Goal: Task Accomplishment & Management: Manage account settings

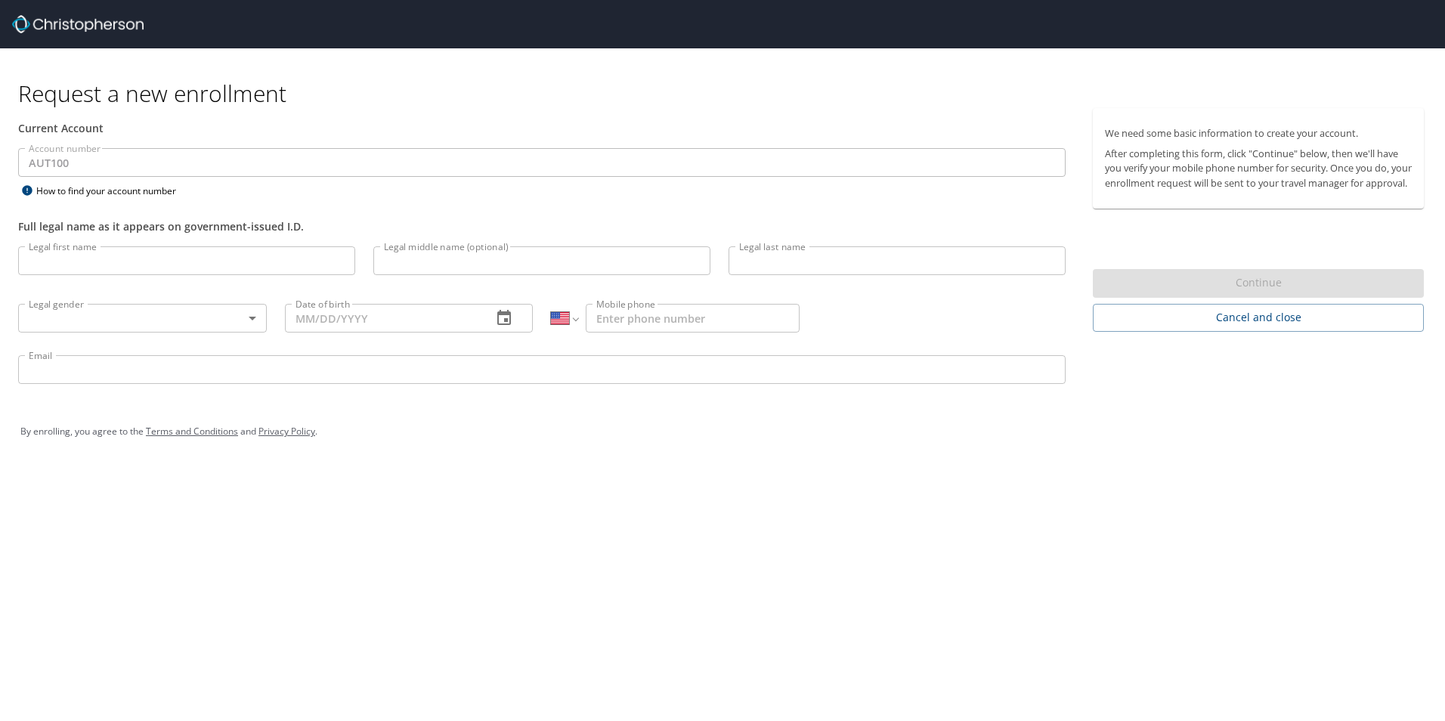
select select "US"
click at [255, 321] on body "Request a new enrollment Current Account Account number AUT100 Account number H…" at bounding box center [722, 360] width 1445 height 721
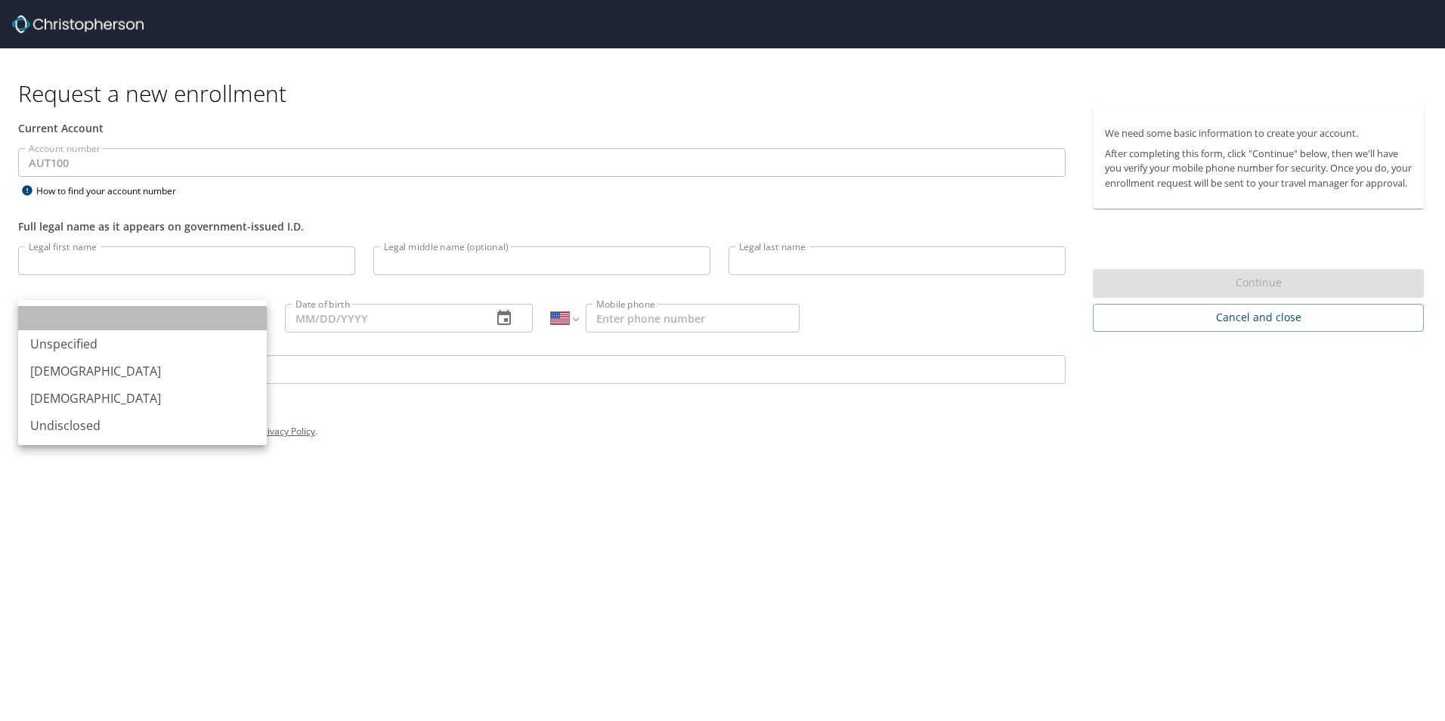
click at [255, 321] on li at bounding box center [142, 318] width 249 height 24
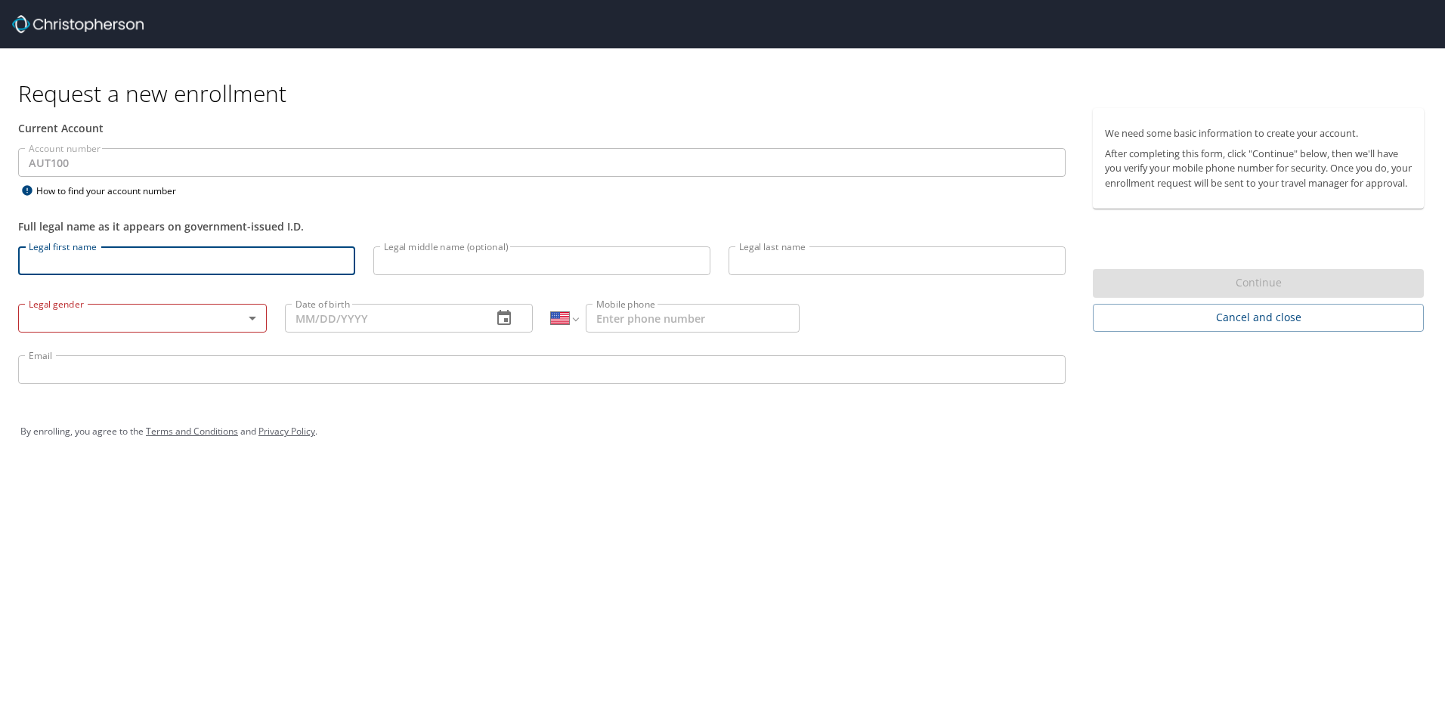
click at [106, 261] on input "Legal first name" at bounding box center [186, 260] width 337 height 29
click at [66, 255] on input "Legal first name" at bounding box center [186, 260] width 337 height 29
click at [59, 259] on input "Legal first name" at bounding box center [186, 260] width 337 height 29
click at [369, 283] on div "Legal middle name (optional) Legal middle name (optional)" at bounding box center [541, 262] width 355 height 51
click at [141, 265] on input "Ju" at bounding box center [186, 260] width 337 height 29
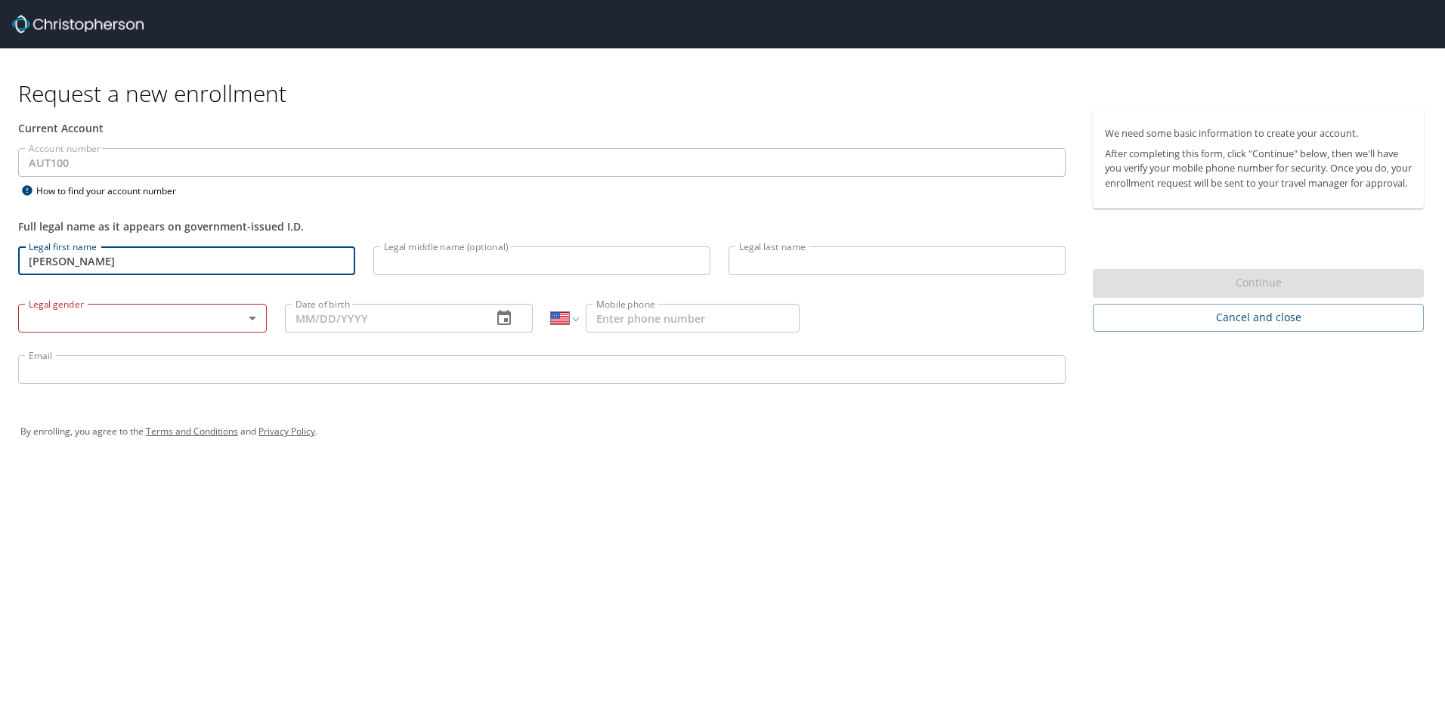
type input "[PERSON_NAME]"
click at [382, 283] on div "Legal middle name (optional) Legal middle name (optional)" at bounding box center [541, 262] width 355 height 51
click at [402, 265] on input "Legal middle name (optional)" at bounding box center [541, 260] width 337 height 29
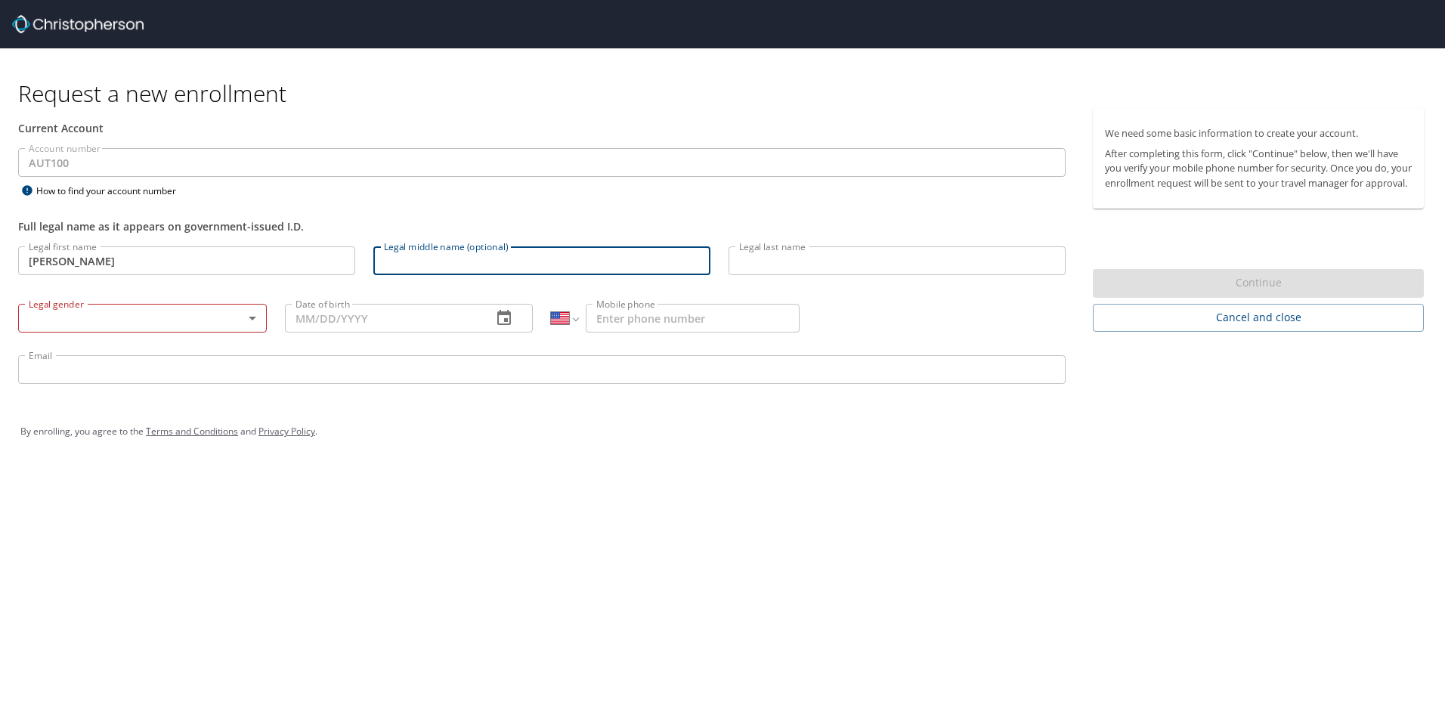
click at [753, 258] on input "Legal last name" at bounding box center [896, 260] width 337 height 29
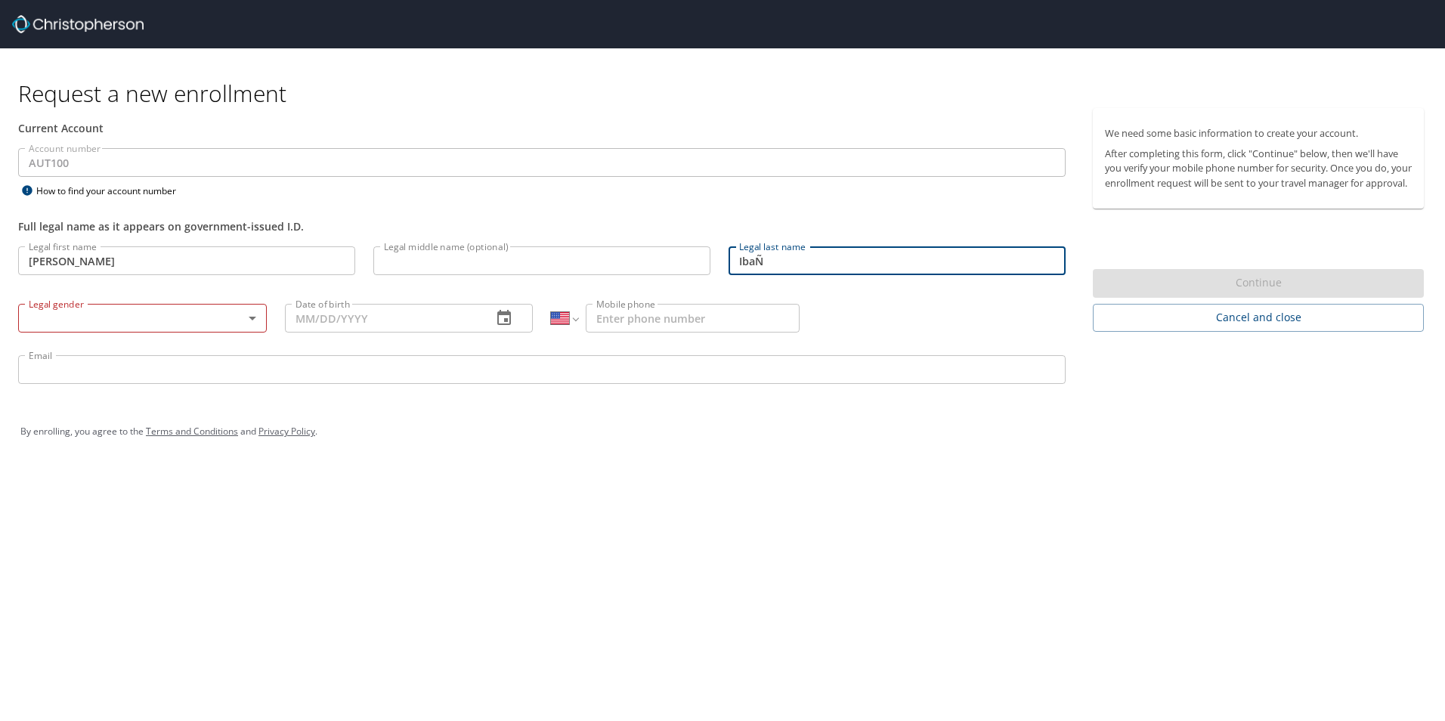
type input "Ibanez"
select select "MX"
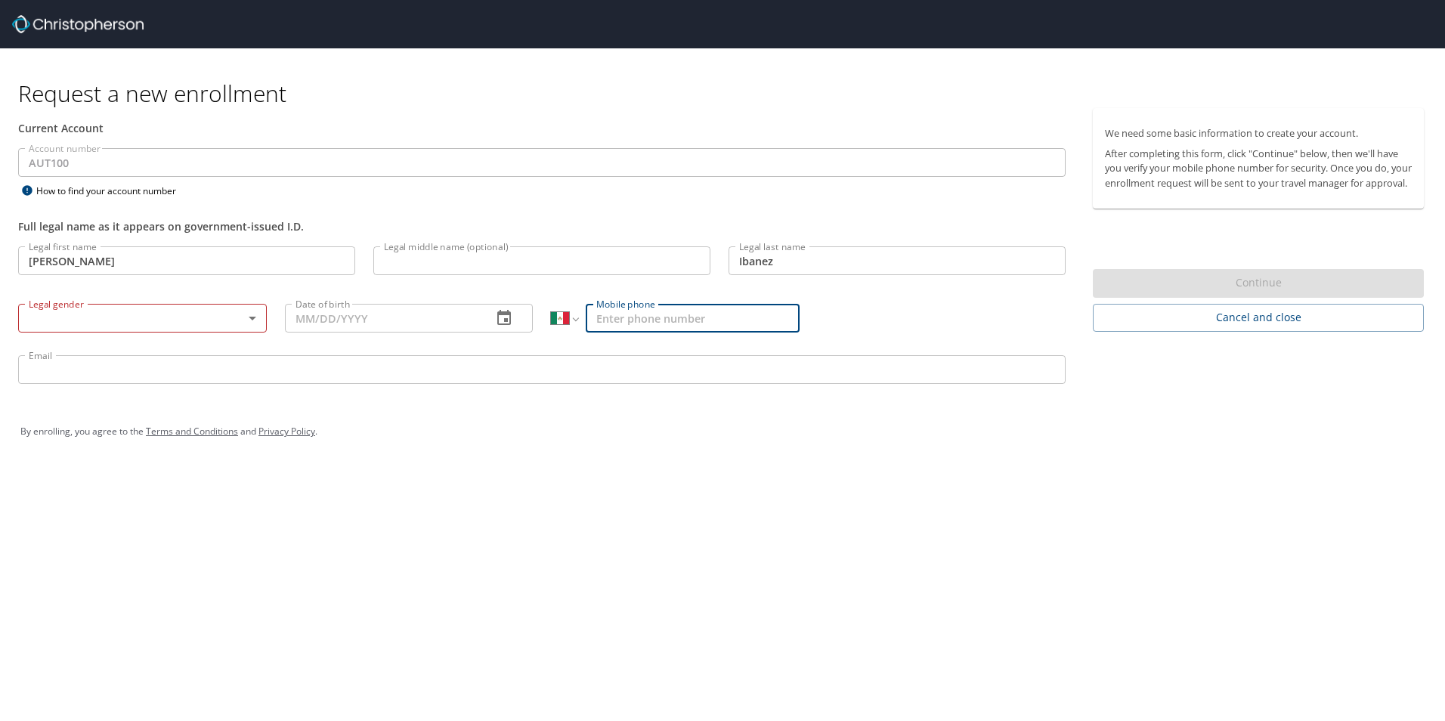
click at [178, 320] on body "Request a new enrollment Current Account Account number AUT100 Account number H…" at bounding box center [722, 360] width 1445 height 721
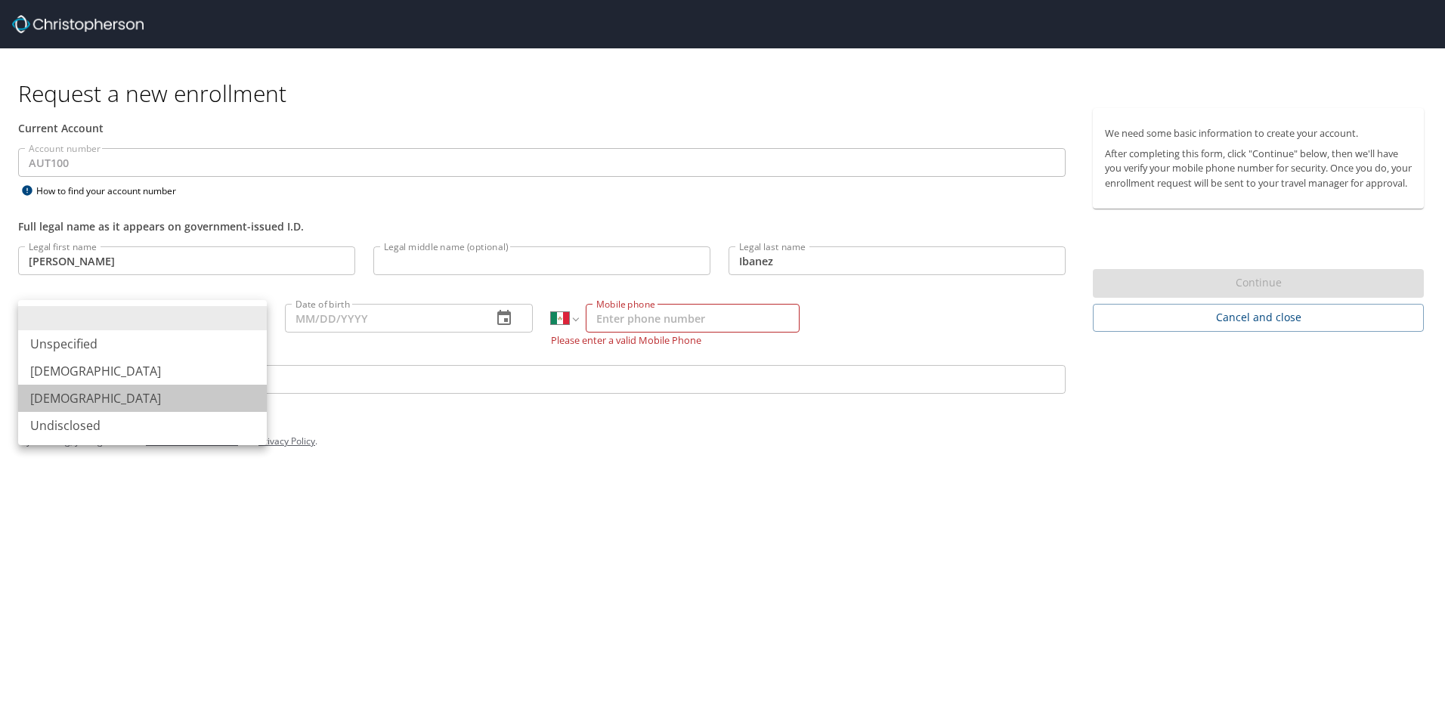
click at [59, 400] on li "[DEMOGRAPHIC_DATA]" at bounding box center [142, 398] width 249 height 27
type input "[DEMOGRAPHIC_DATA]"
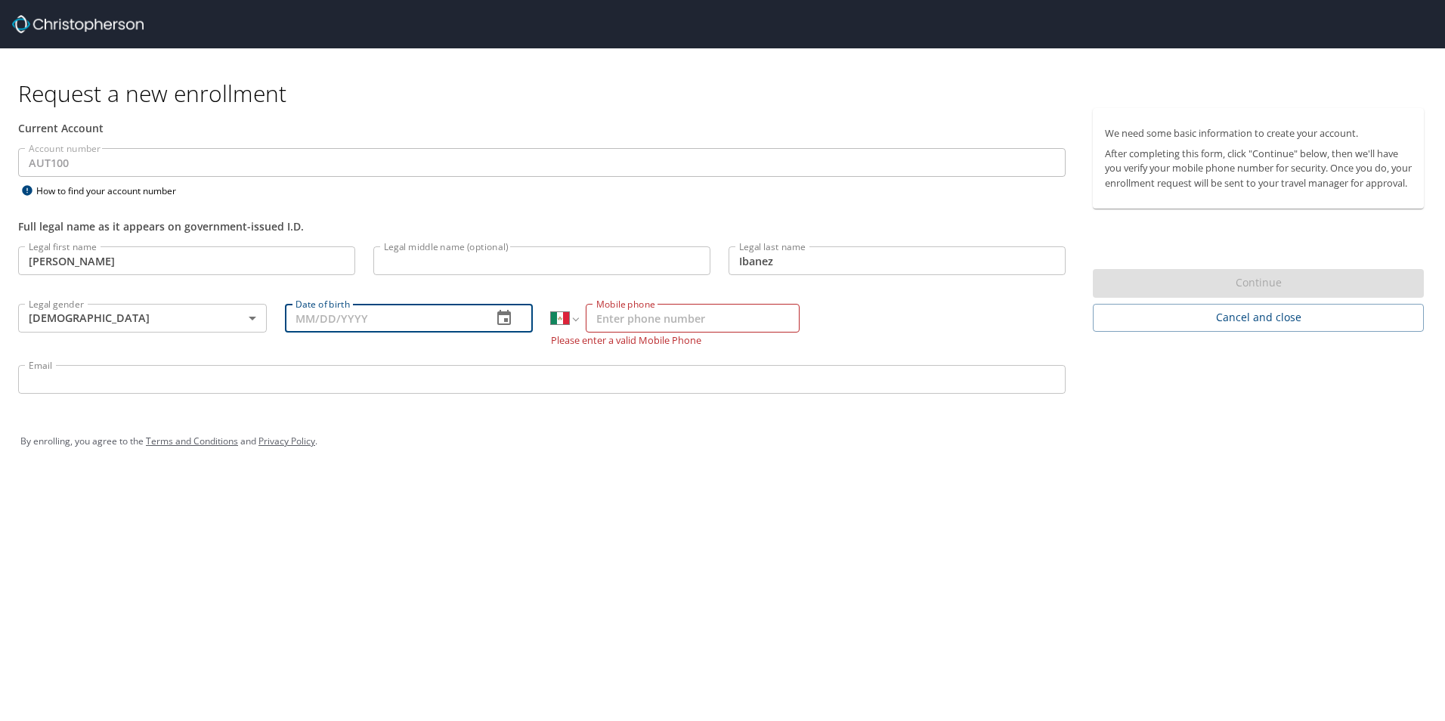
click at [418, 314] on input "Date of birth" at bounding box center [383, 318] width 196 height 29
type input "05/16/84__"
click at [626, 319] on input "Mobile phone" at bounding box center [693, 318] width 214 height 29
click at [627, 318] on input "664" at bounding box center [693, 318] width 214 height 29
type input "664 120 4310"
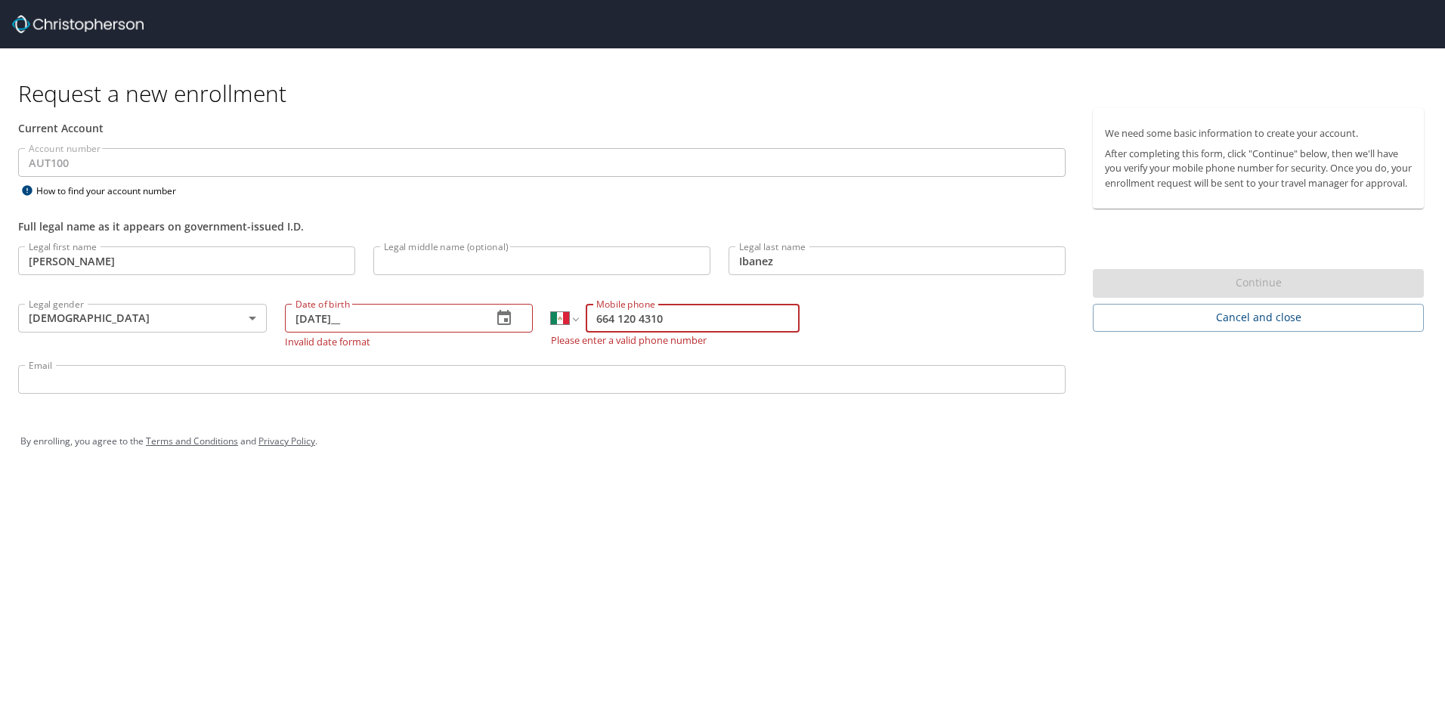
click at [910, 338] on div "Legal first name Julia Legal first name Legal middle name (optional) Legal midd…" at bounding box center [541, 322] width 1065 height 170
click at [343, 319] on input "05/16/84__" at bounding box center [383, 318] width 196 height 29
type input "05/16/1984"
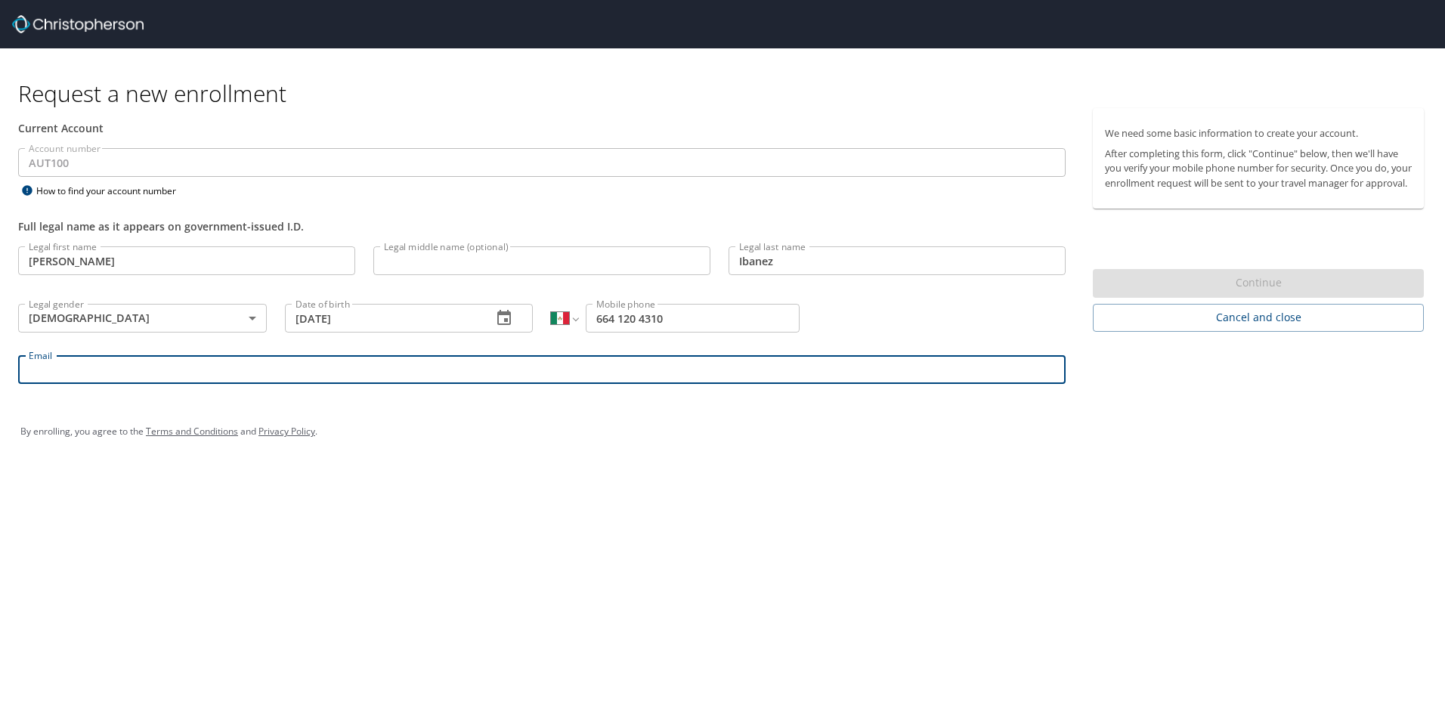
click at [366, 385] on div "Email Email" at bounding box center [541, 371] width 1065 height 51
type input "julia.ibanez@autoliv.com"
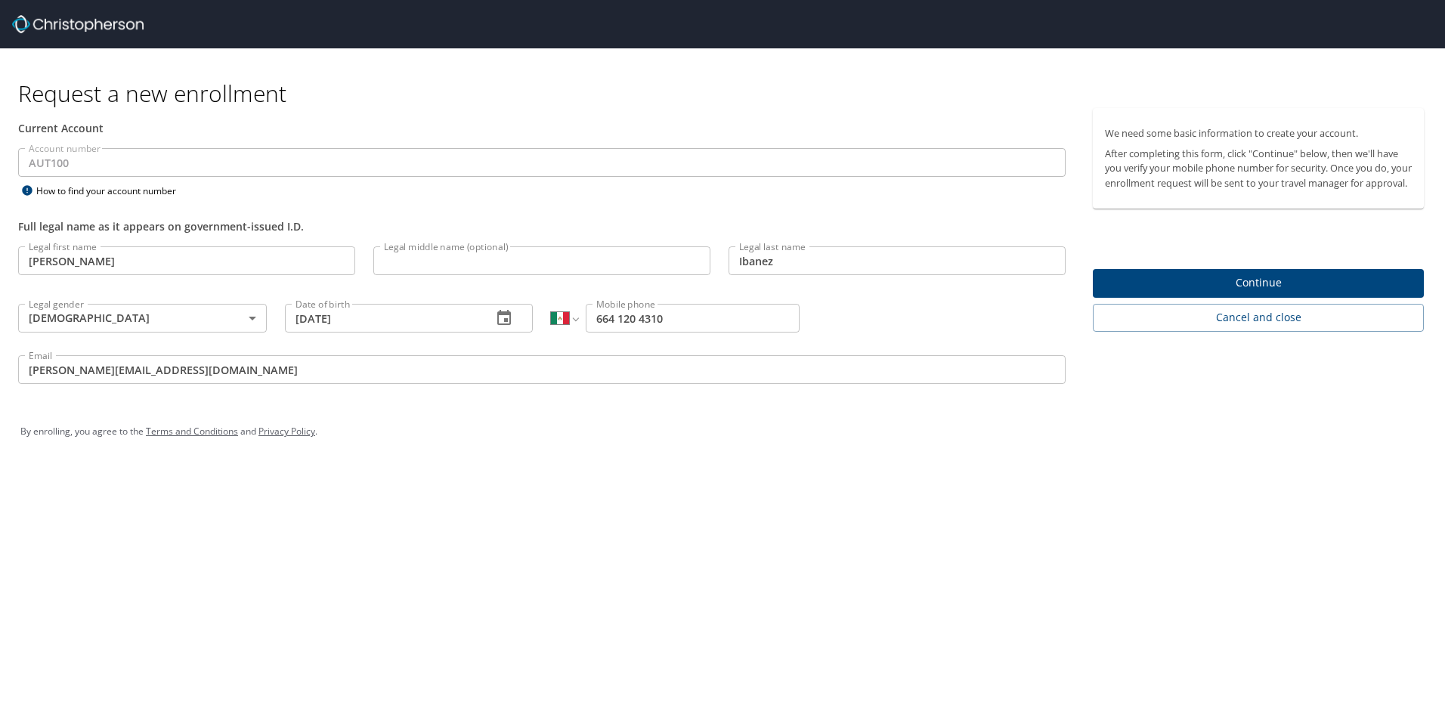
click at [463, 474] on div "Request a new enrollment Current Account Account number AUT100 Account number H…" at bounding box center [722, 360] width 1445 height 721
click at [1263, 292] on span "Continue" at bounding box center [1258, 283] width 307 height 19
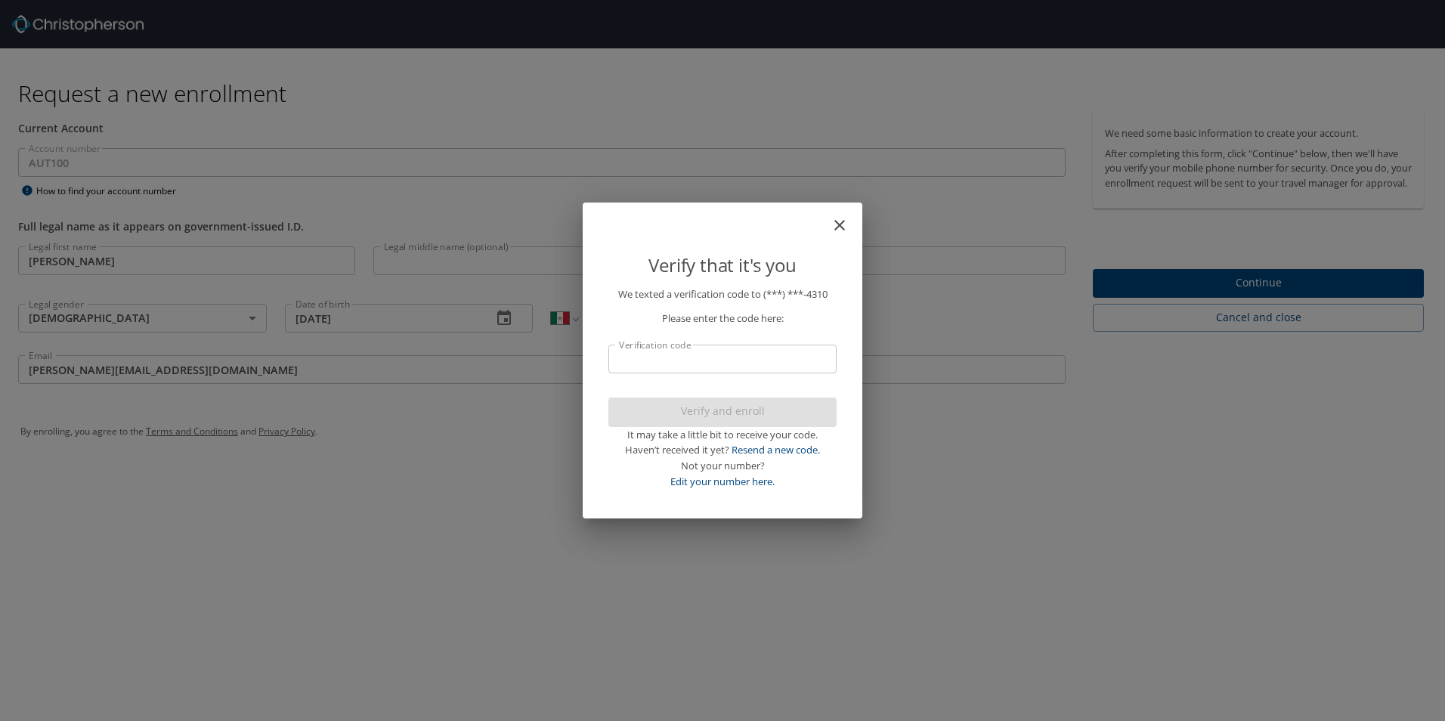
click at [657, 362] on input "Verification code" at bounding box center [722, 359] width 228 height 29
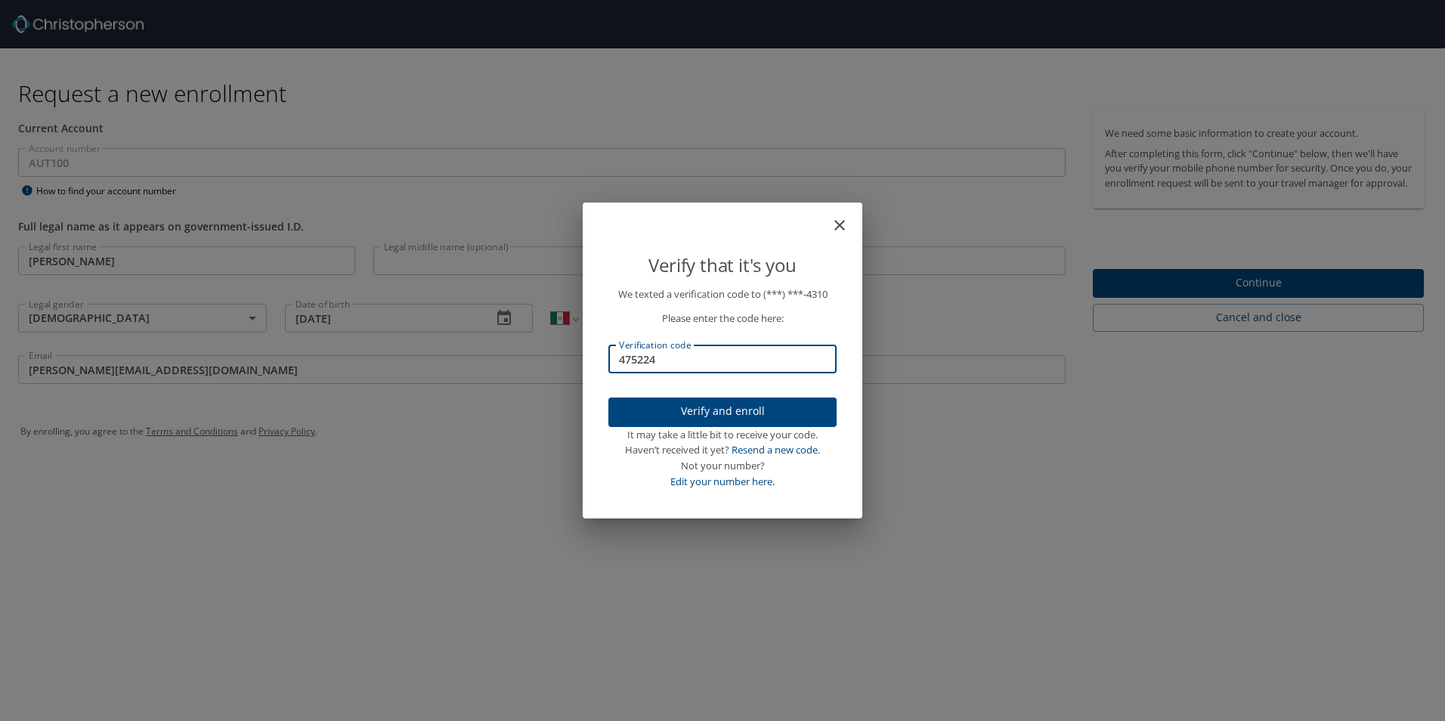
type input "475224"
click at [719, 412] on span "Verify and enroll" at bounding box center [722, 411] width 204 height 19
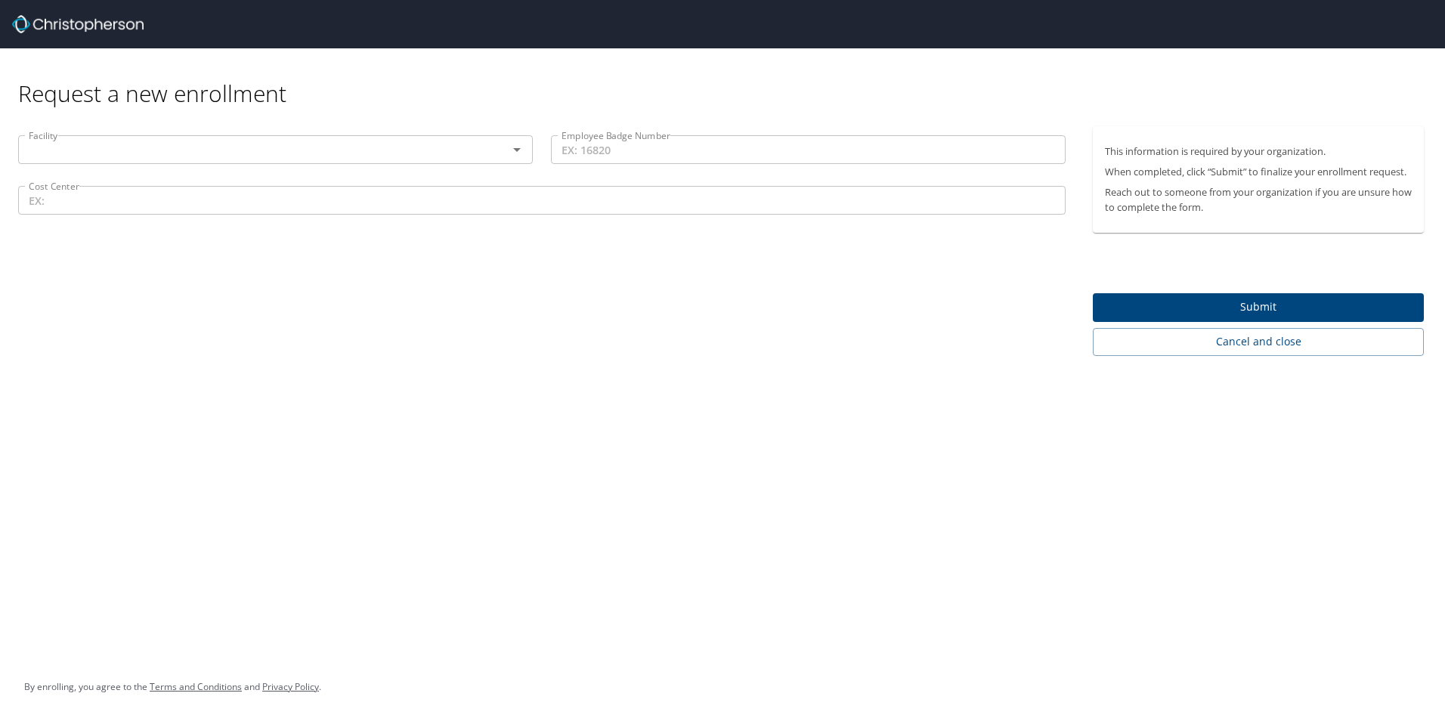
click at [518, 149] on icon "Open" at bounding box center [517, 150] width 8 height 4
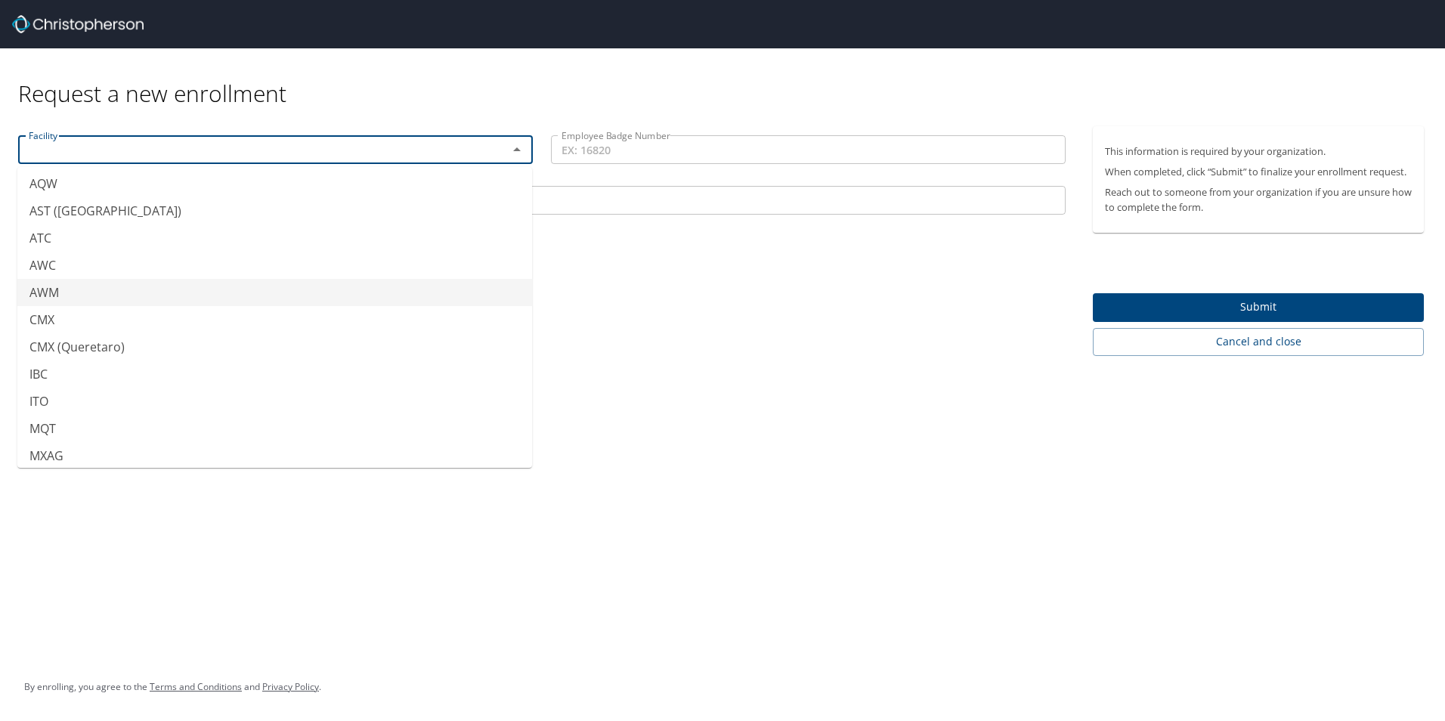
scroll to position [227, 0]
click at [45, 288] on li "AST ([GEOGRAPHIC_DATA])" at bounding box center [274, 286] width 515 height 27
type input "AST ([GEOGRAPHIC_DATA])"
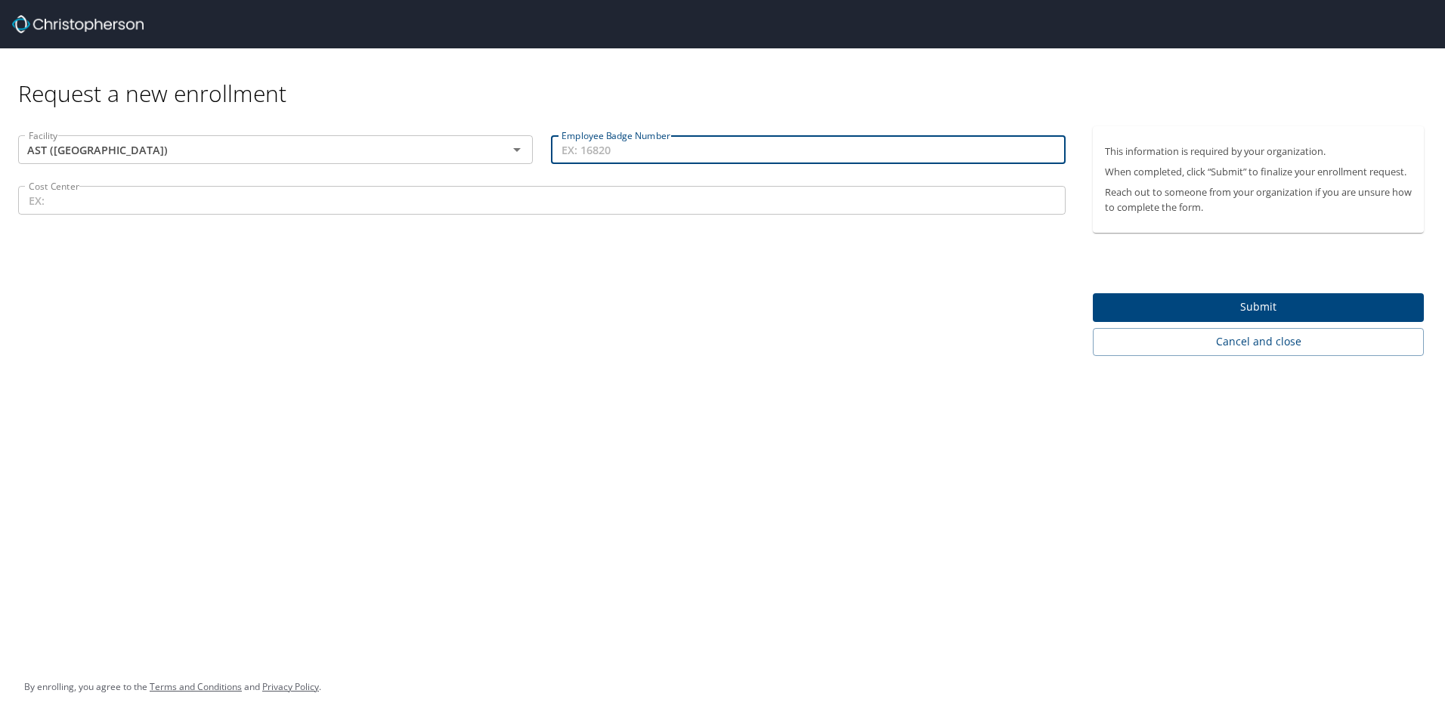
click at [626, 152] on input "Employee Badge Number" at bounding box center [808, 149] width 515 height 29
type input "10099622"
click at [121, 205] on input "Cost Center" at bounding box center [541, 200] width 1047 height 29
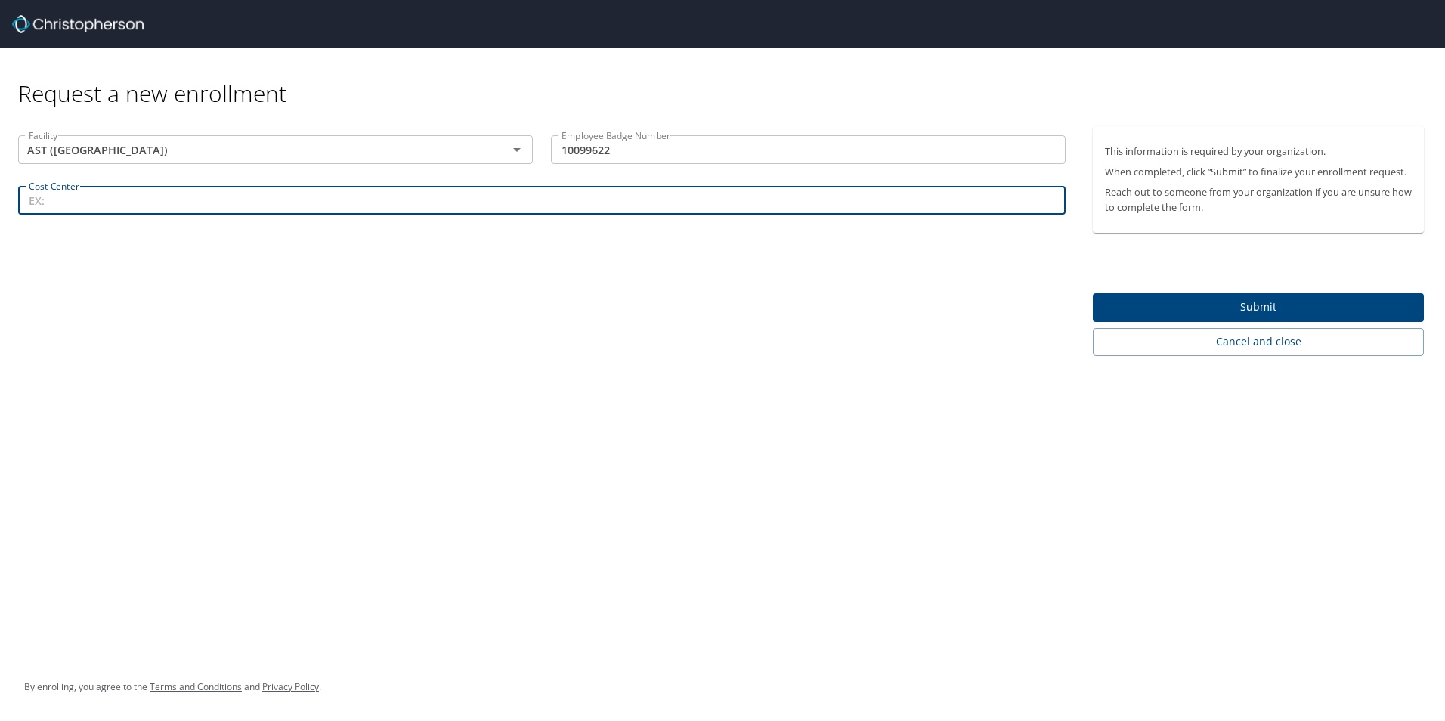
click at [51, 198] on input "Cost Center" at bounding box center [541, 200] width 1047 height 29
click at [48, 184] on div "Cost Center Cost Center" at bounding box center [541, 202] width 1065 height 51
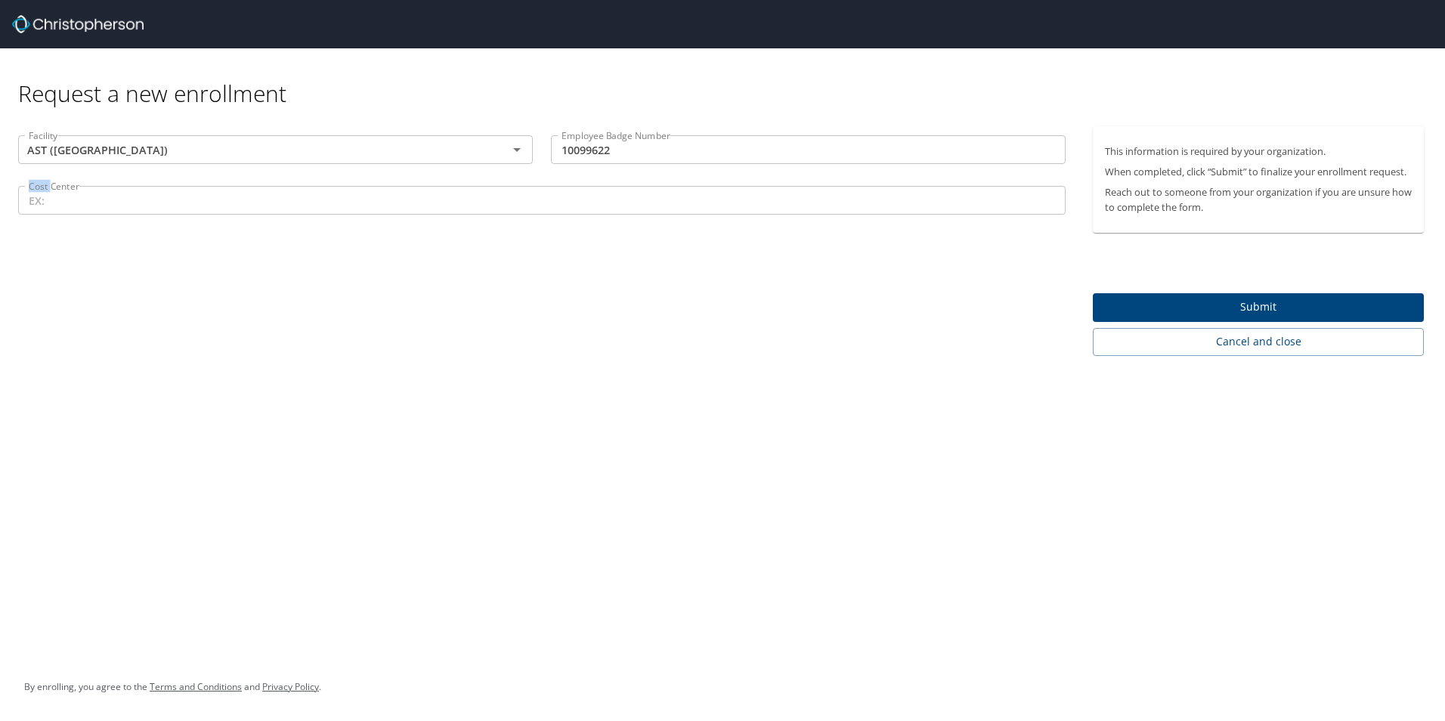
click at [48, 184] on div "Cost Center Cost Center" at bounding box center [541, 202] width 1065 height 51
drag, startPoint x: 48, startPoint y: 184, endPoint x: 78, endPoint y: 240, distance: 63.2
click at [78, 240] on div "Facility AST (Tijuana) Facility Employee Badge Number 10099622 Employee Badge N…" at bounding box center [541, 241] width 1083 height 230
click at [173, 205] on input "Cost Center" at bounding box center [541, 200] width 1047 height 29
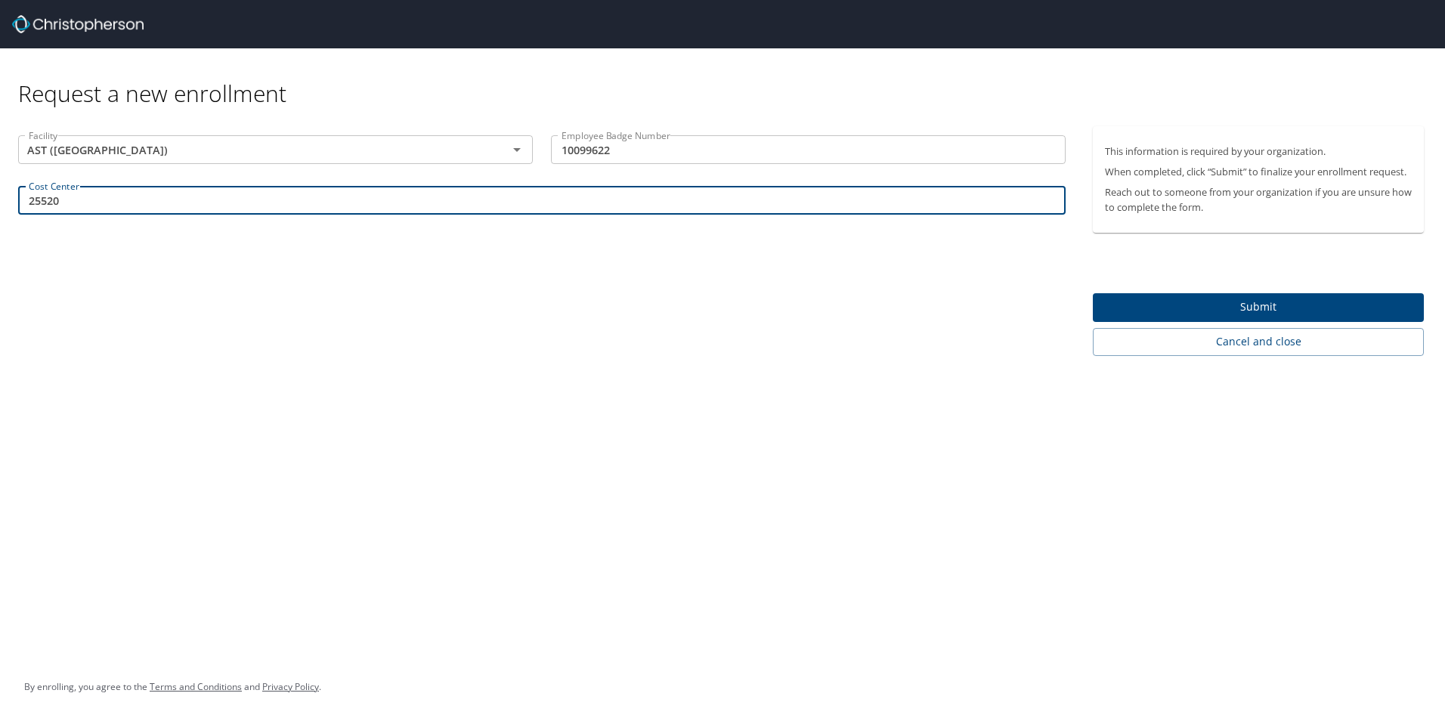
type input "25520"
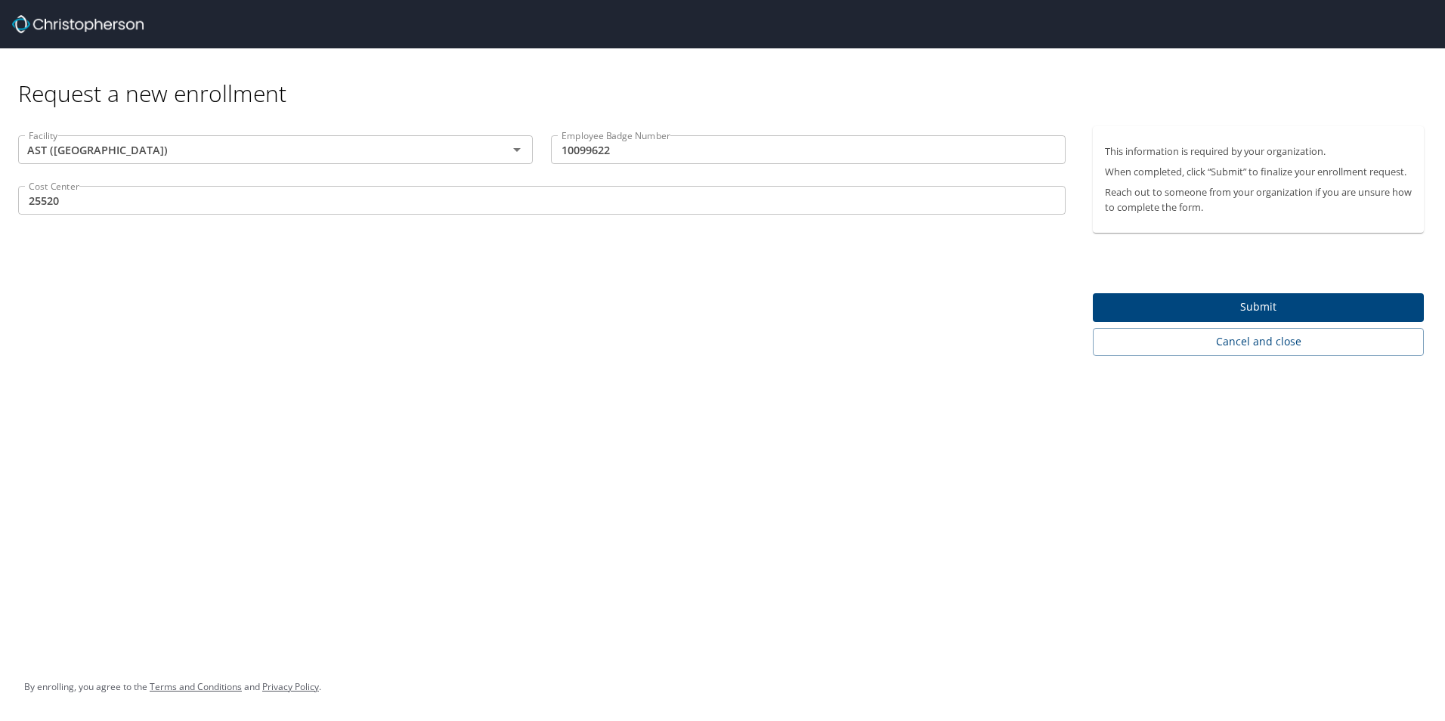
click at [1229, 302] on span "Submit" at bounding box center [1258, 307] width 307 height 19
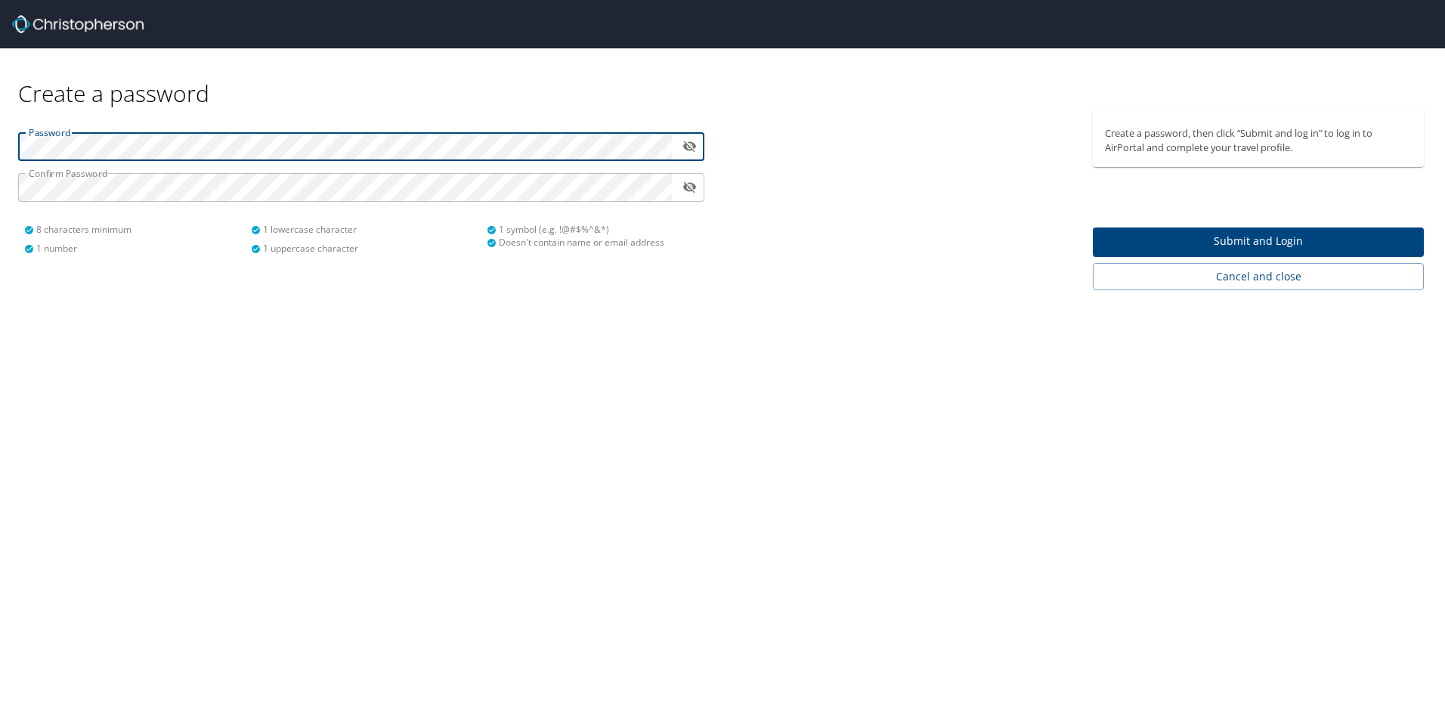
click at [687, 147] on icon "toggle password visibility" at bounding box center [689, 146] width 14 height 14
click at [1256, 237] on span "Submit and Login" at bounding box center [1258, 241] width 307 height 19
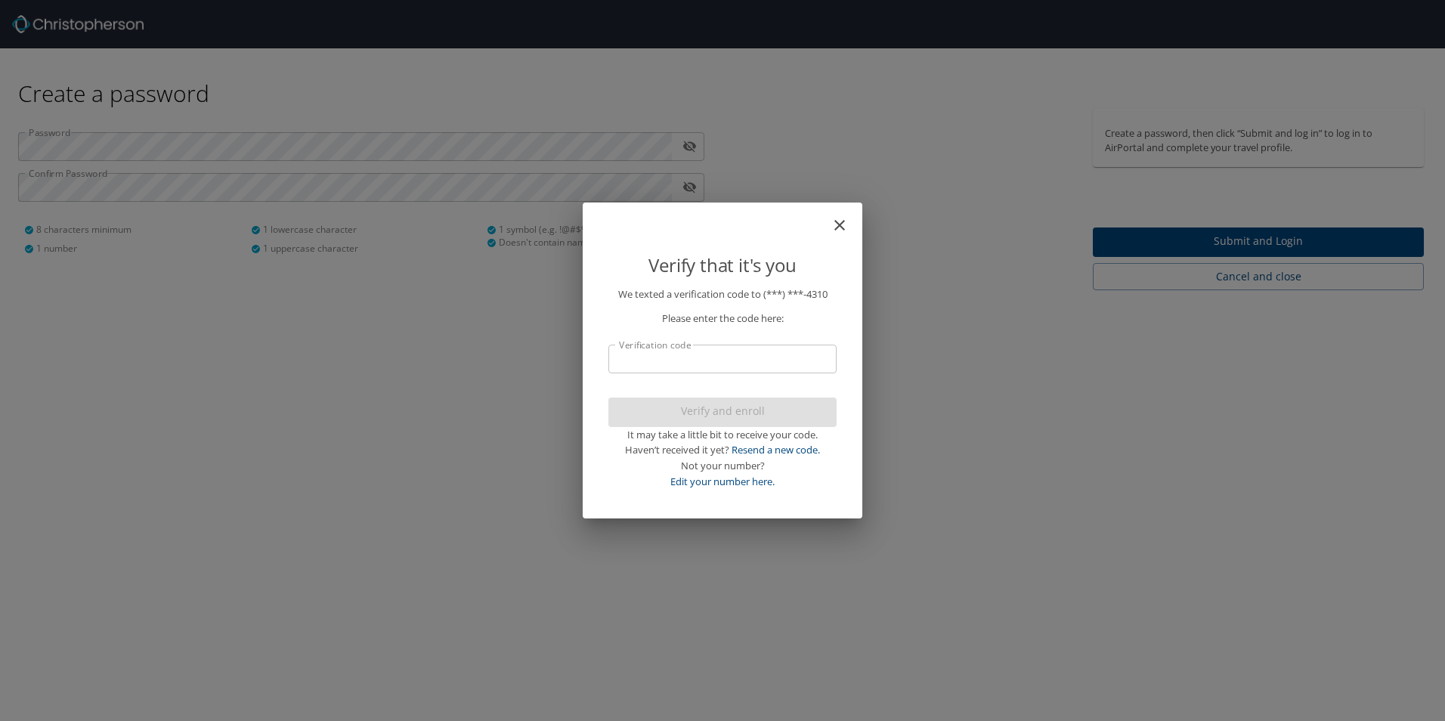
click at [720, 357] on input "Verification code" at bounding box center [722, 359] width 228 height 29
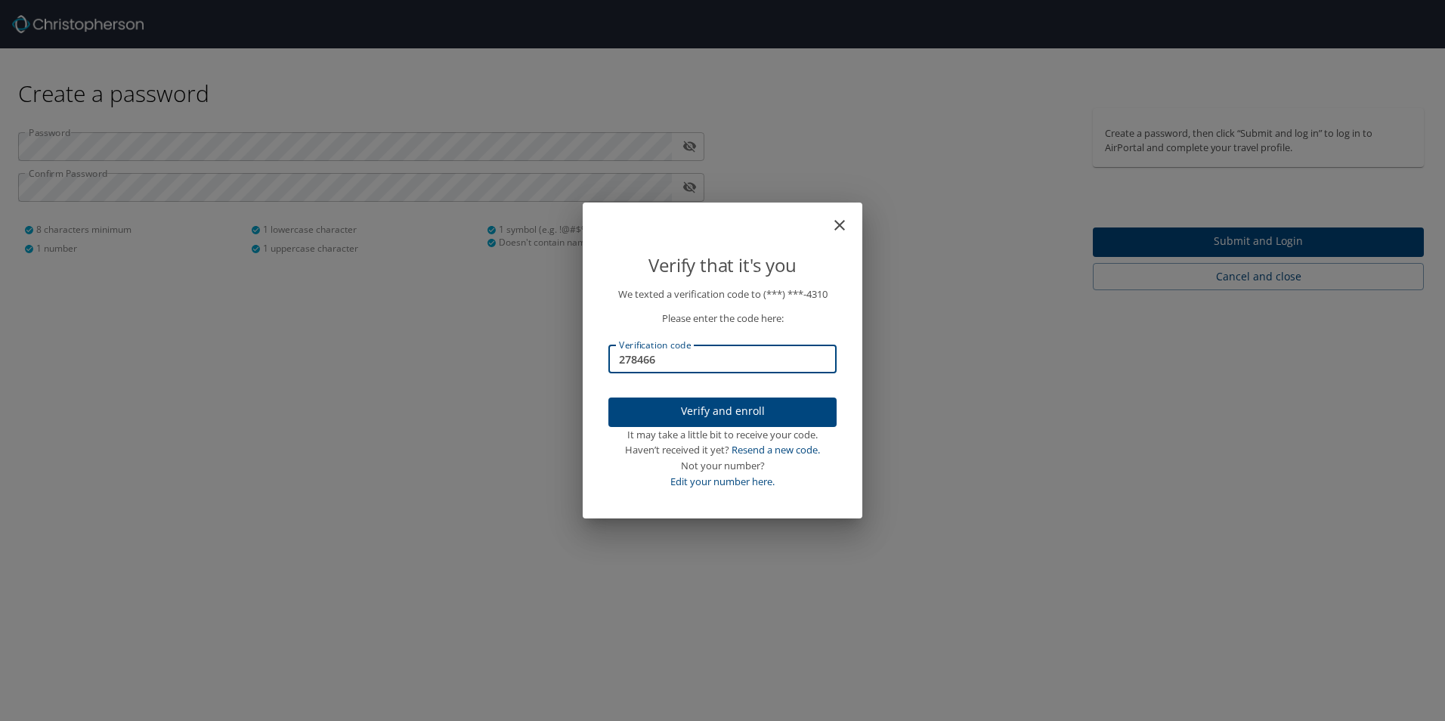
type input "278466"
click at [729, 407] on span "Verify and enroll" at bounding box center [722, 411] width 204 height 19
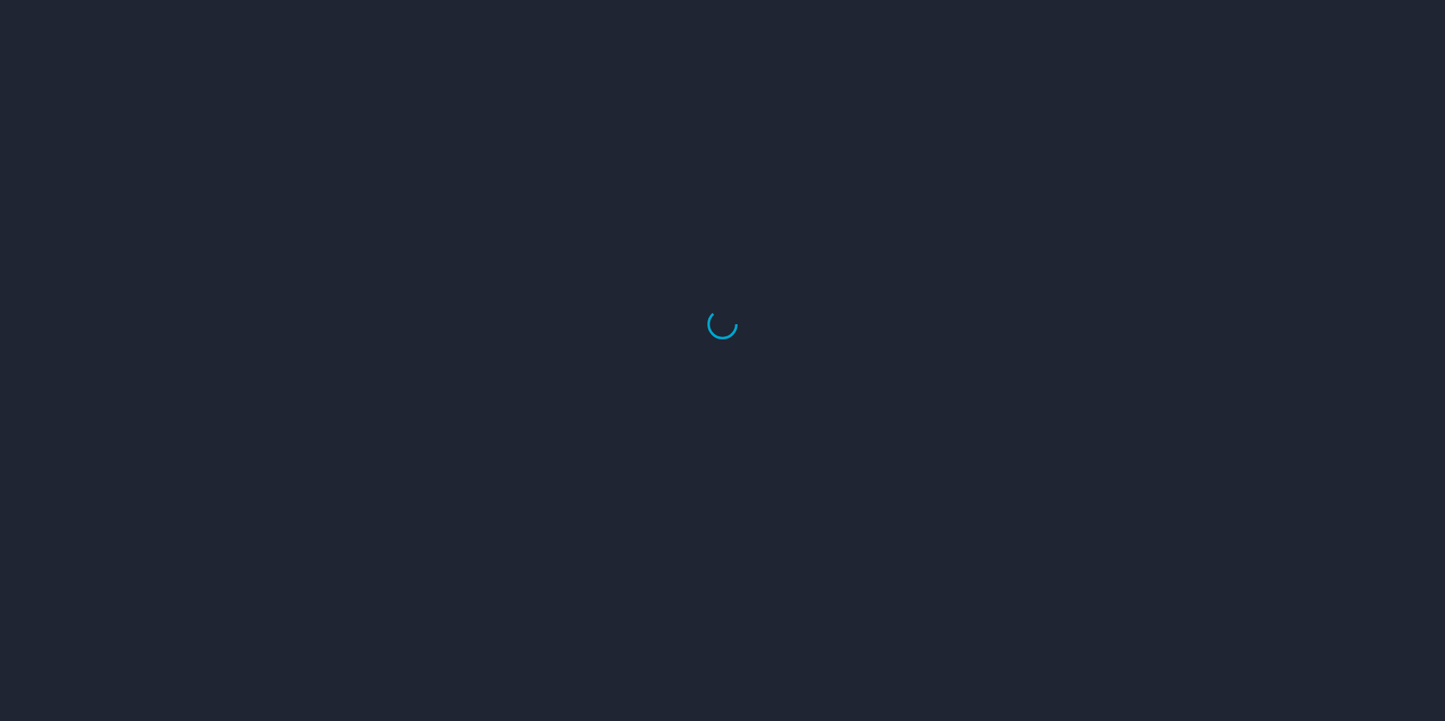
select select "US"
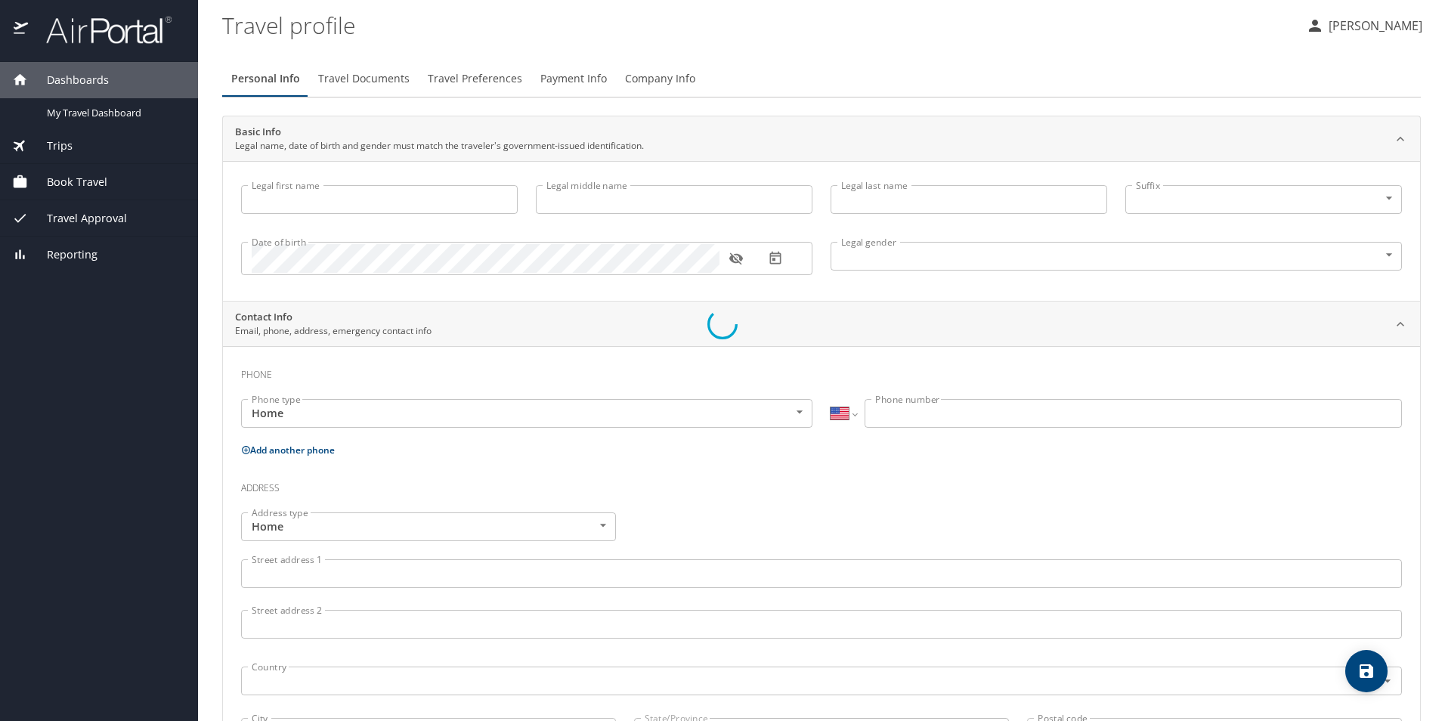
type input "[PERSON_NAME]"
type input "Ibanez"
type input "[DEMOGRAPHIC_DATA]"
select select "MX"
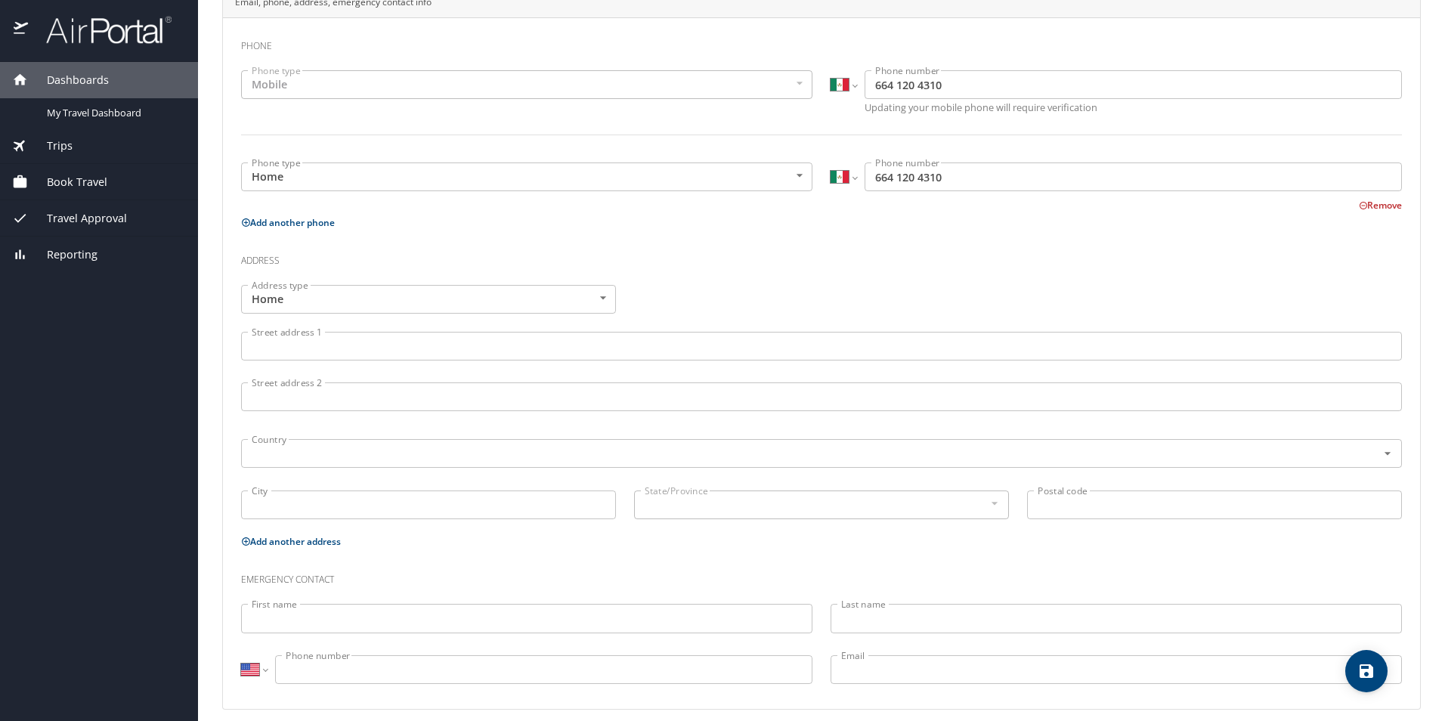
scroll to position [342, 0]
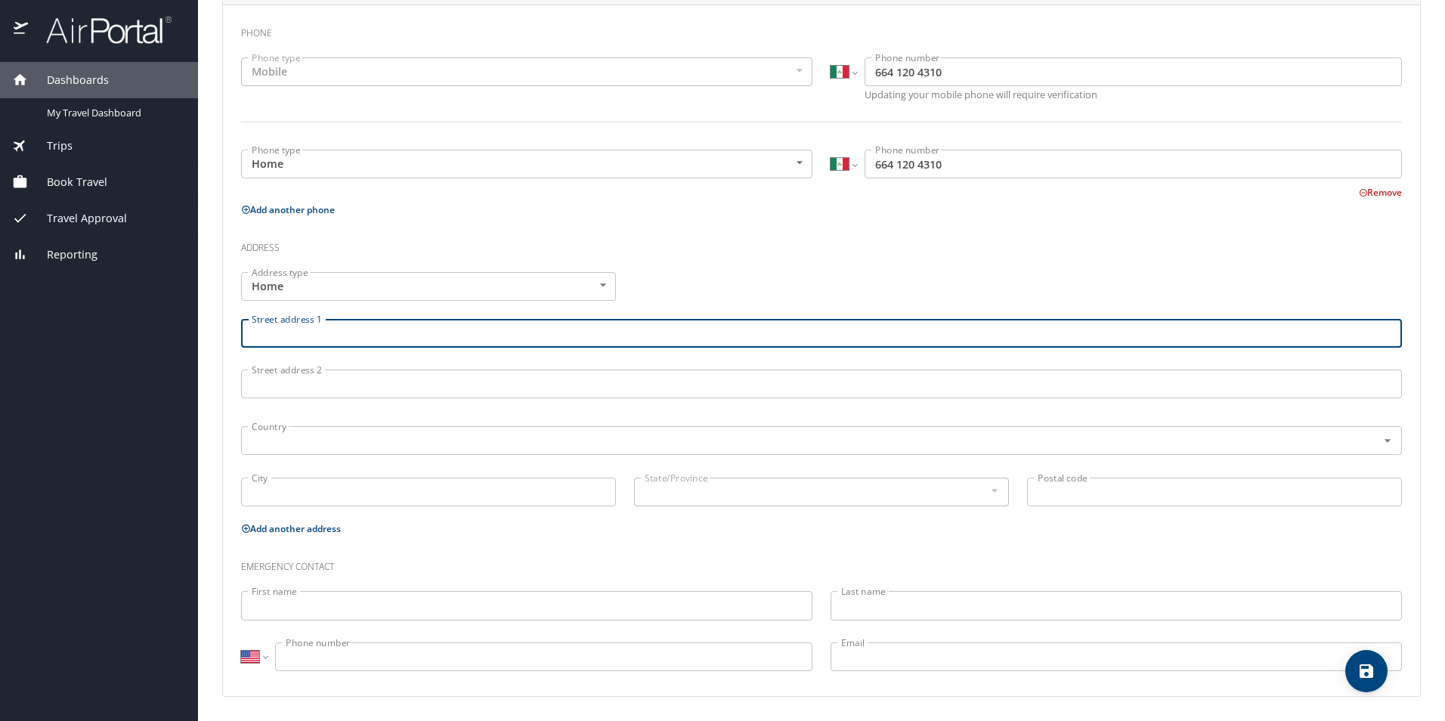
click at [298, 335] on input "Street address 1" at bounding box center [821, 333] width 1161 height 29
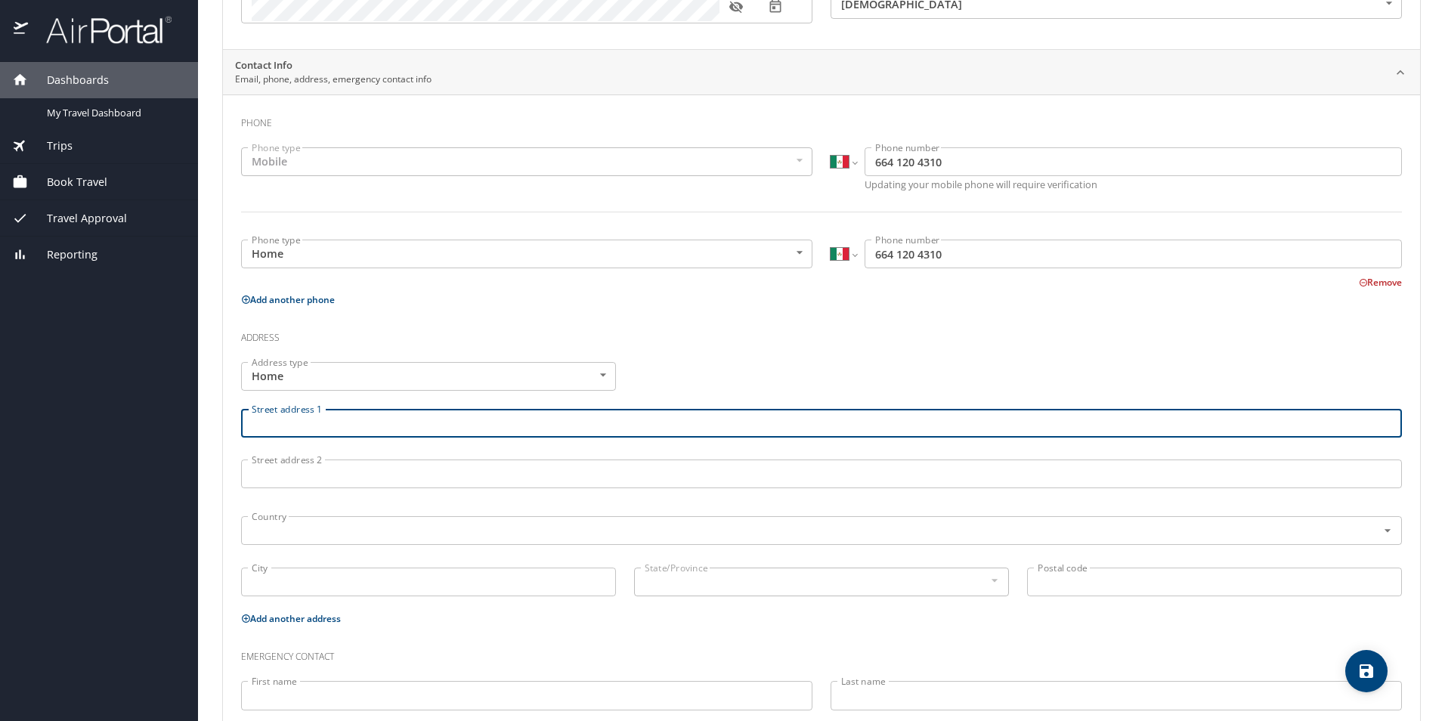
scroll to position [302, 0]
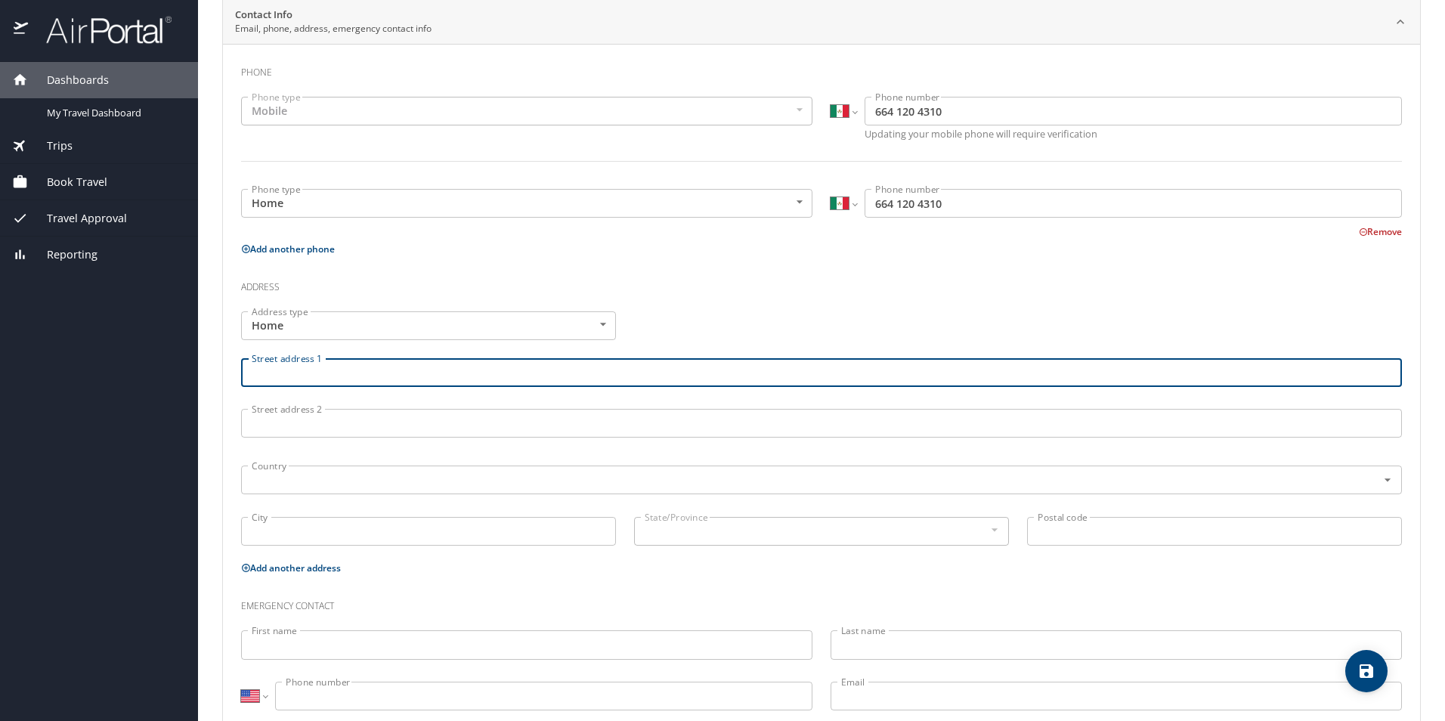
click at [332, 374] on input "Street address 1" at bounding box center [821, 372] width 1161 height 29
click at [264, 372] on input "Street address 1" at bounding box center [821, 372] width 1161 height 29
type input "Rinconada del [PERSON_NAME]"
drag, startPoint x: 381, startPoint y: 376, endPoint x: 212, endPoint y: 377, distance: 168.5
click at [212, 377] on main "Travel profile [PERSON_NAME] Personal Info Travel Documents Travel Preferences …" at bounding box center [821, 360] width 1247 height 721
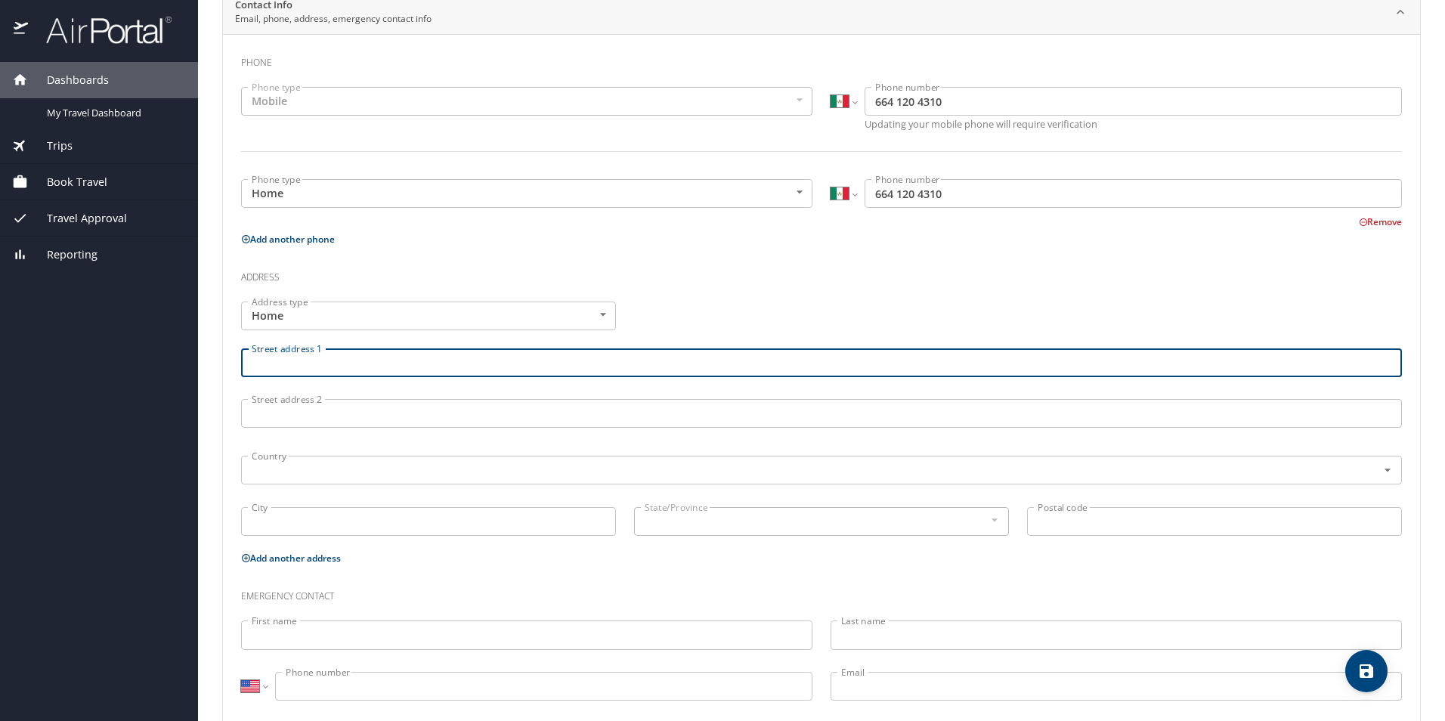
scroll to position [342, 0]
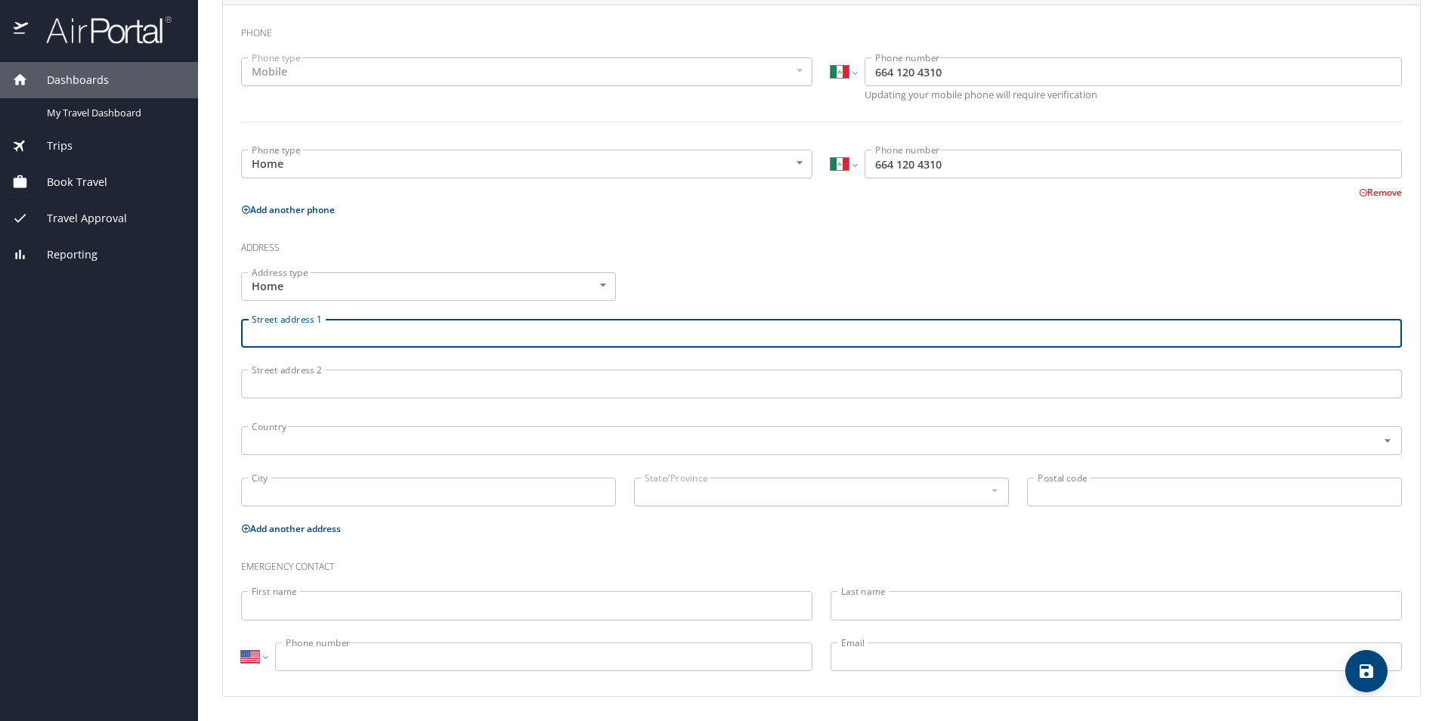
click at [324, 600] on input "First name" at bounding box center [526, 605] width 571 height 29
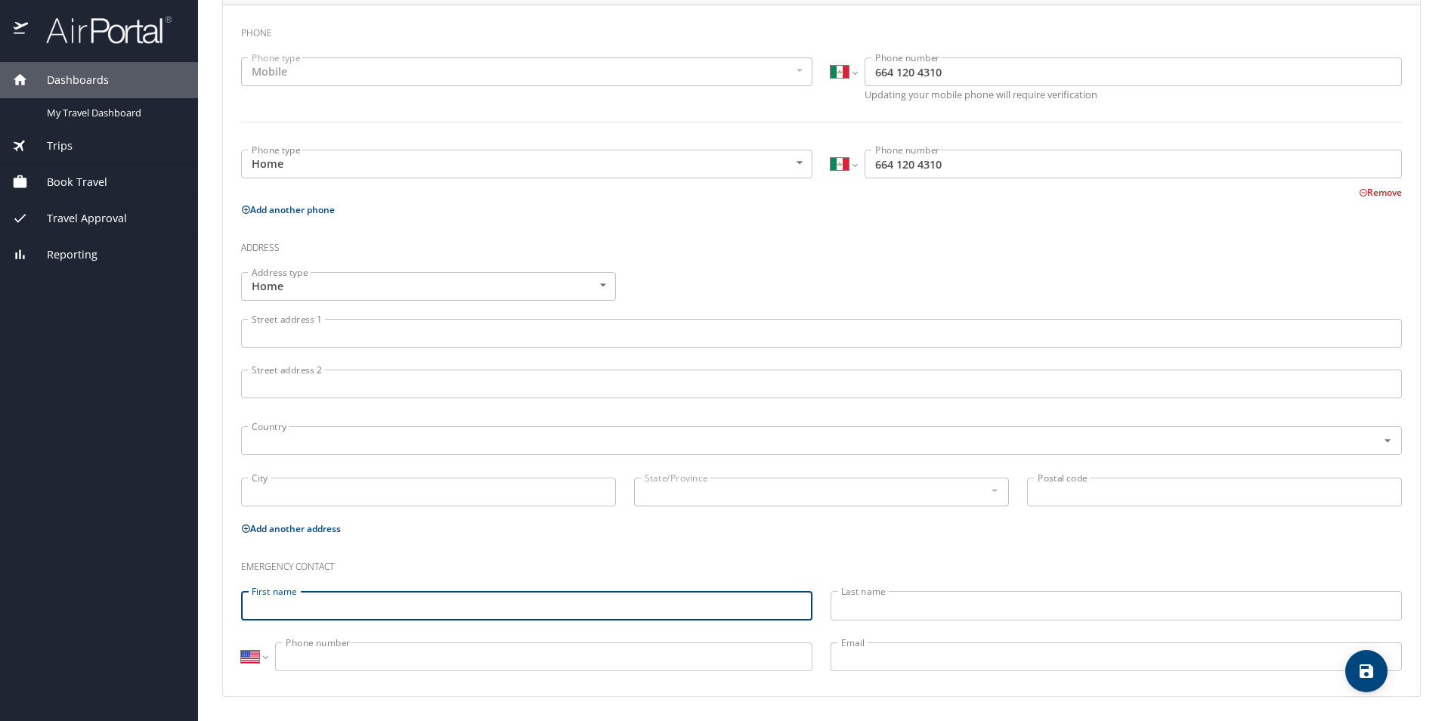
type input "A"
click at [400, 601] on input "[PERSON_NAME]" at bounding box center [526, 605] width 571 height 29
type input "[PERSON_NAME]"
click at [840, 611] on input "Last name" at bounding box center [1115, 605] width 571 height 29
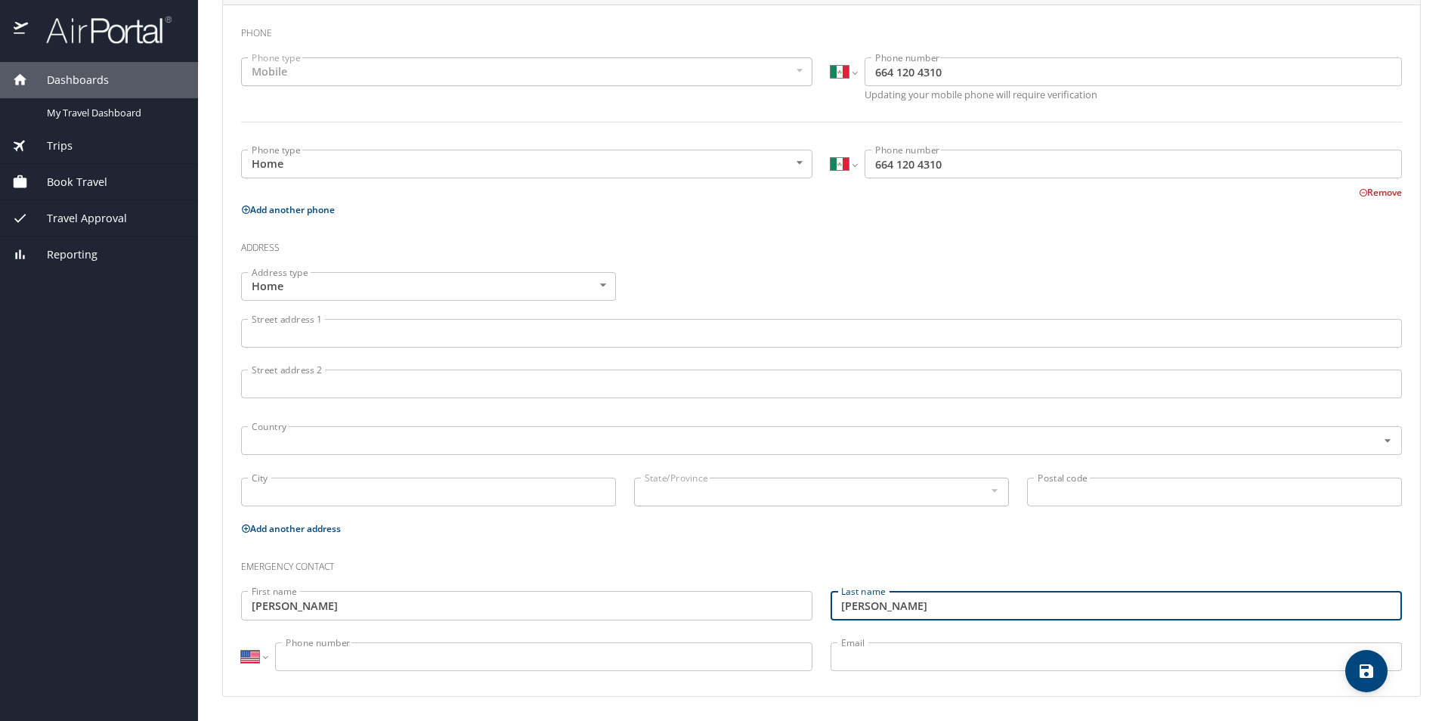
type input "[PERSON_NAME]"
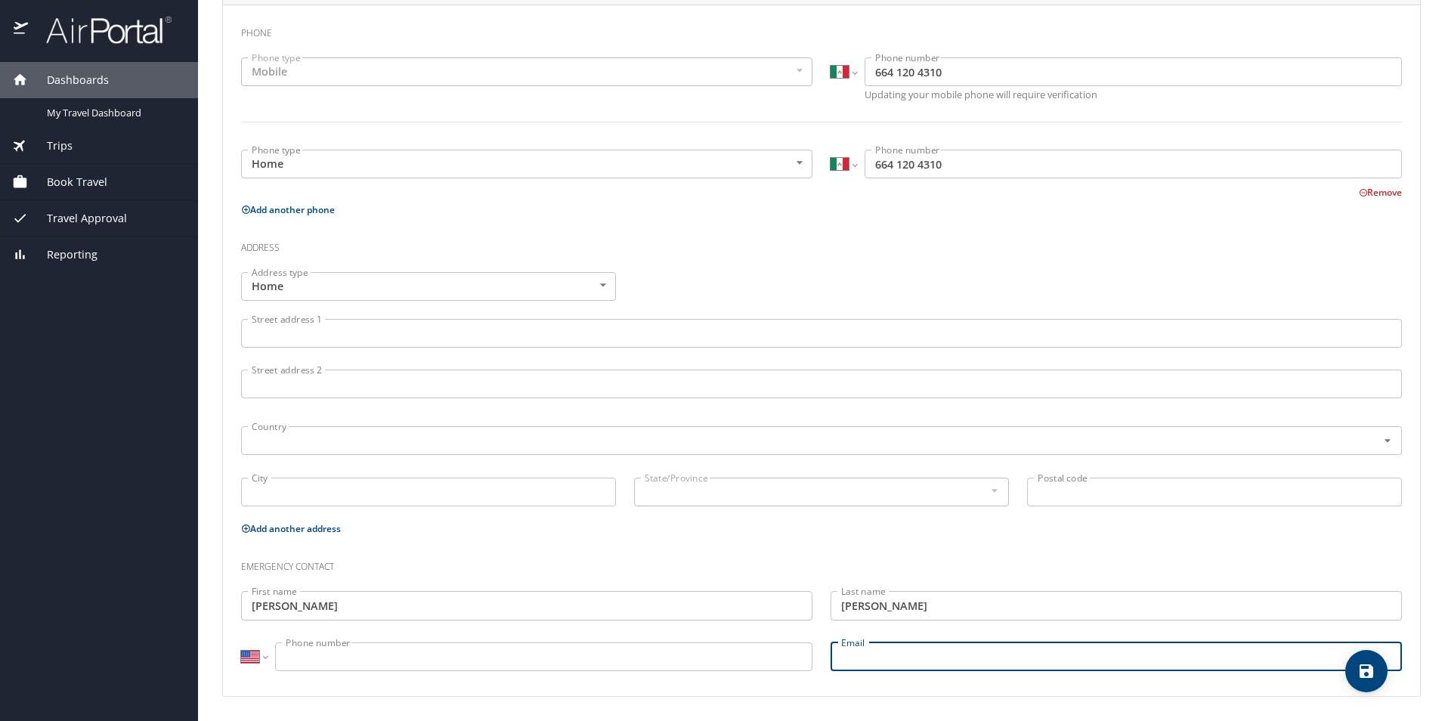
click at [857, 657] on input "Email" at bounding box center [1115, 656] width 571 height 29
click at [362, 657] on input "Phone number" at bounding box center [543, 656] width 537 height 29
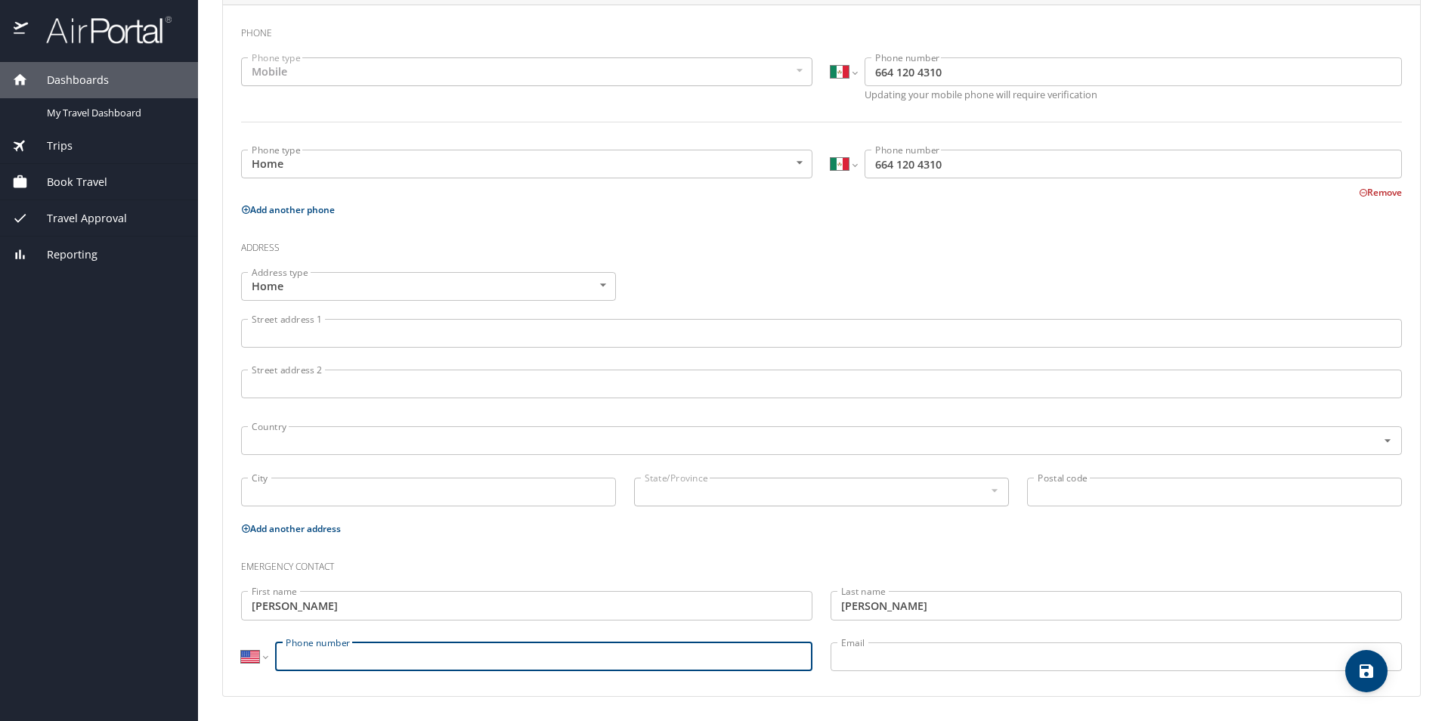
click at [354, 658] on input "Phone number" at bounding box center [543, 656] width 537 height 29
type input "66"
select select "MS"
type input "[PHONE_NUMBER]"
click at [400, 683] on div "International [GEOGRAPHIC_DATA] [GEOGRAPHIC_DATA] [GEOGRAPHIC_DATA] [GEOGRAPHIC…" at bounding box center [526, 658] width 589 height 51
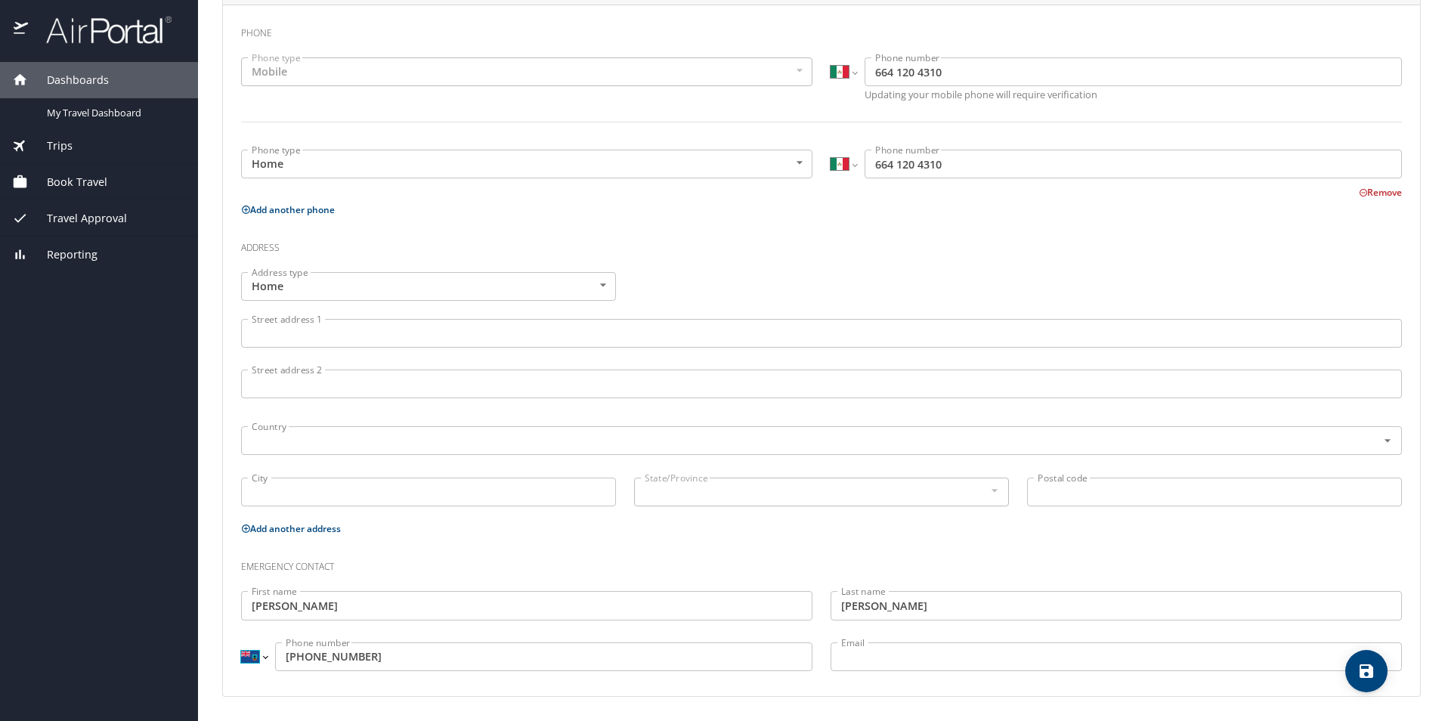
click at [259, 660] on select "International [GEOGRAPHIC_DATA] [GEOGRAPHIC_DATA] [GEOGRAPHIC_DATA] [GEOGRAPHIC…" at bounding box center [254, 656] width 26 height 29
select select "MX"
click at [241, 642] on select "International [GEOGRAPHIC_DATA] [GEOGRAPHIC_DATA] [GEOGRAPHIC_DATA] [GEOGRAPHIC…" at bounding box center [254, 656] width 26 height 29
type input "[PHONE_NUMBER]"
click at [332, 681] on div "International [GEOGRAPHIC_DATA] [GEOGRAPHIC_DATA] [GEOGRAPHIC_DATA] [GEOGRAPHIC…" at bounding box center [526, 658] width 589 height 51
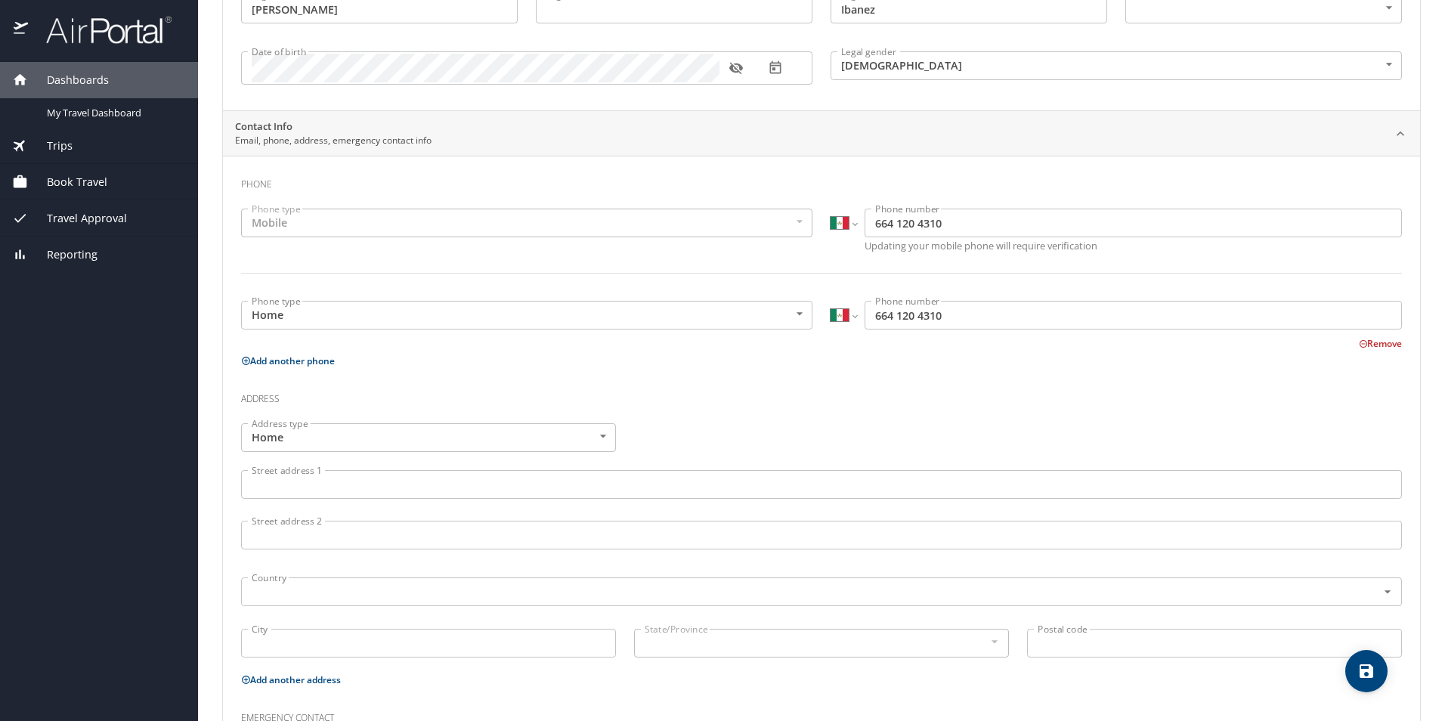
scroll to position [0, 0]
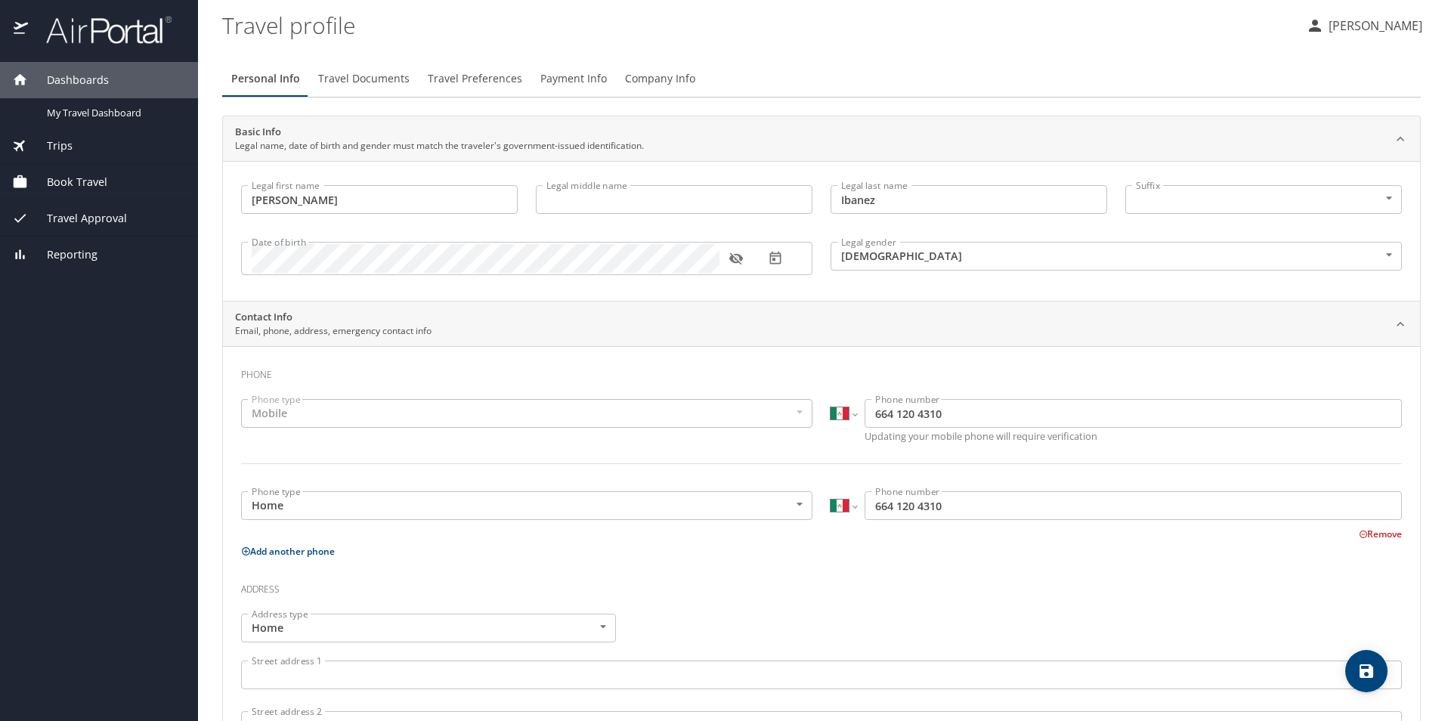
click at [351, 70] on span "Travel Documents" at bounding box center [363, 79] width 91 height 19
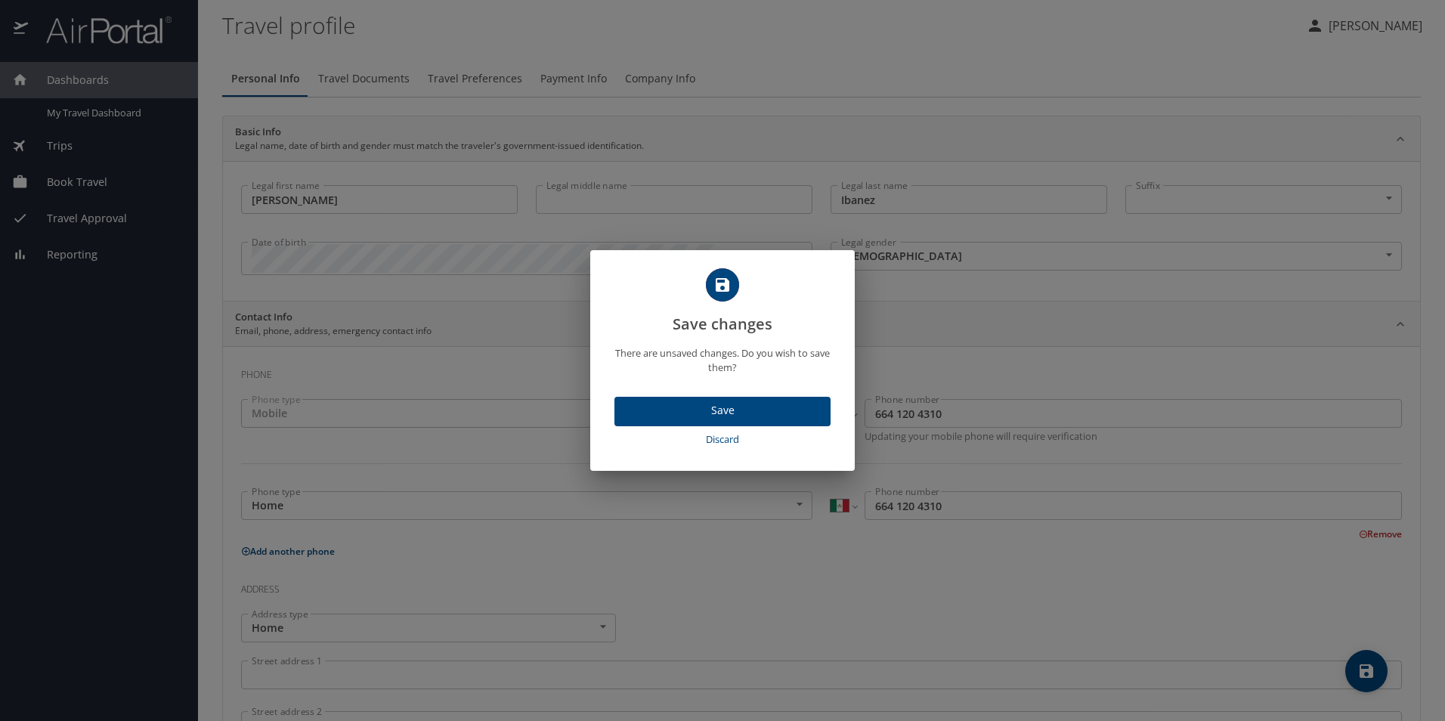
click at [716, 413] on span "Save" at bounding box center [722, 410] width 192 height 19
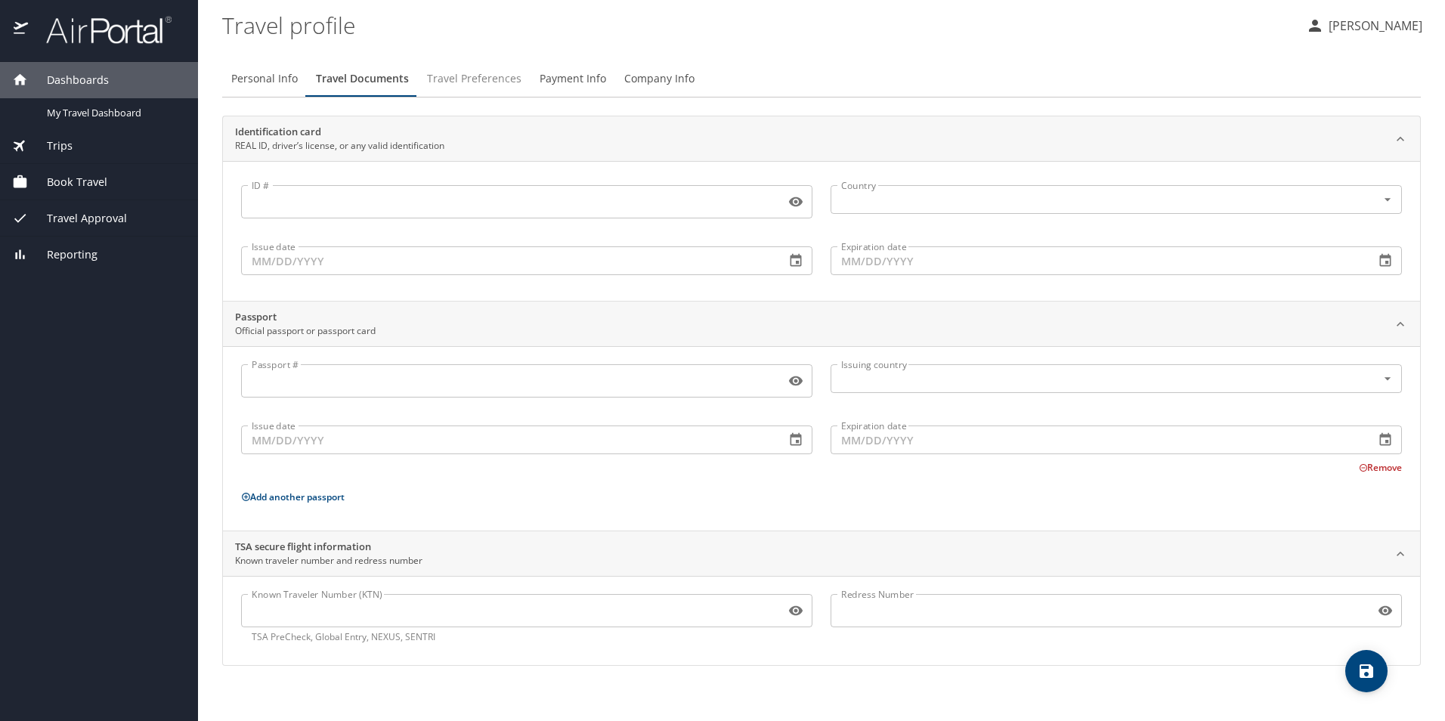
click at [459, 79] on span "Travel Preferences" at bounding box center [474, 79] width 94 height 19
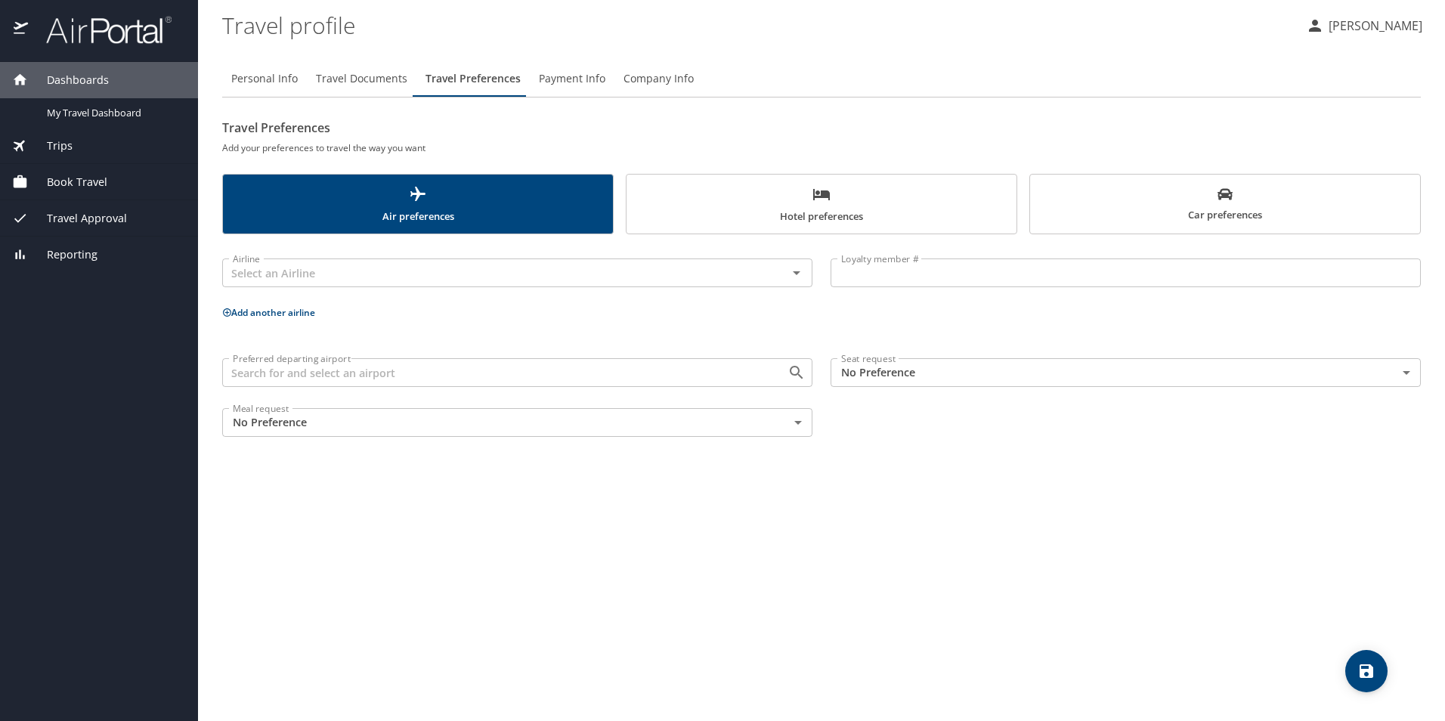
click at [576, 82] on span "Payment Info" at bounding box center [572, 79] width 66 height 19
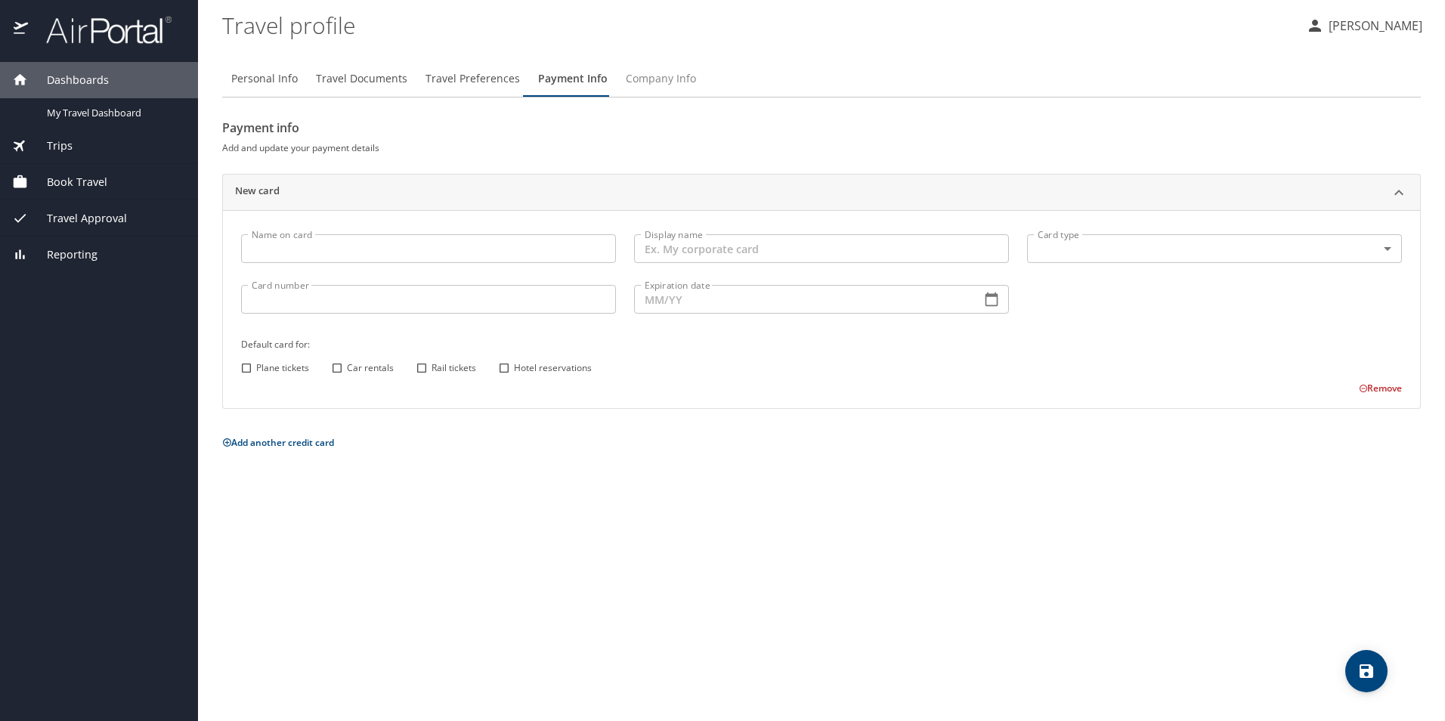
click at [638, 83] on span "Company Info" at bounding box center [661, 79] width 70 height 19
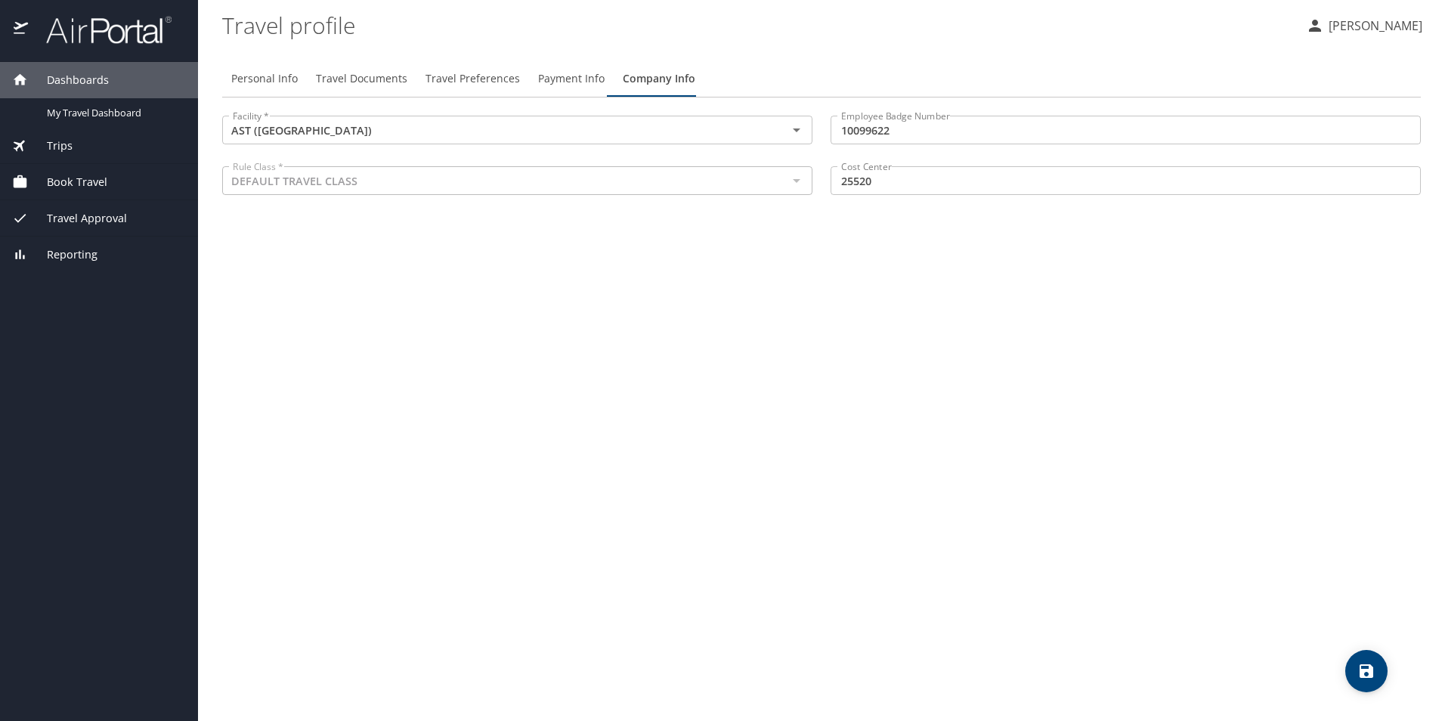
click at [573, 74] on span "Payment Info" at bounding box center [571, 79] width 66 height 19
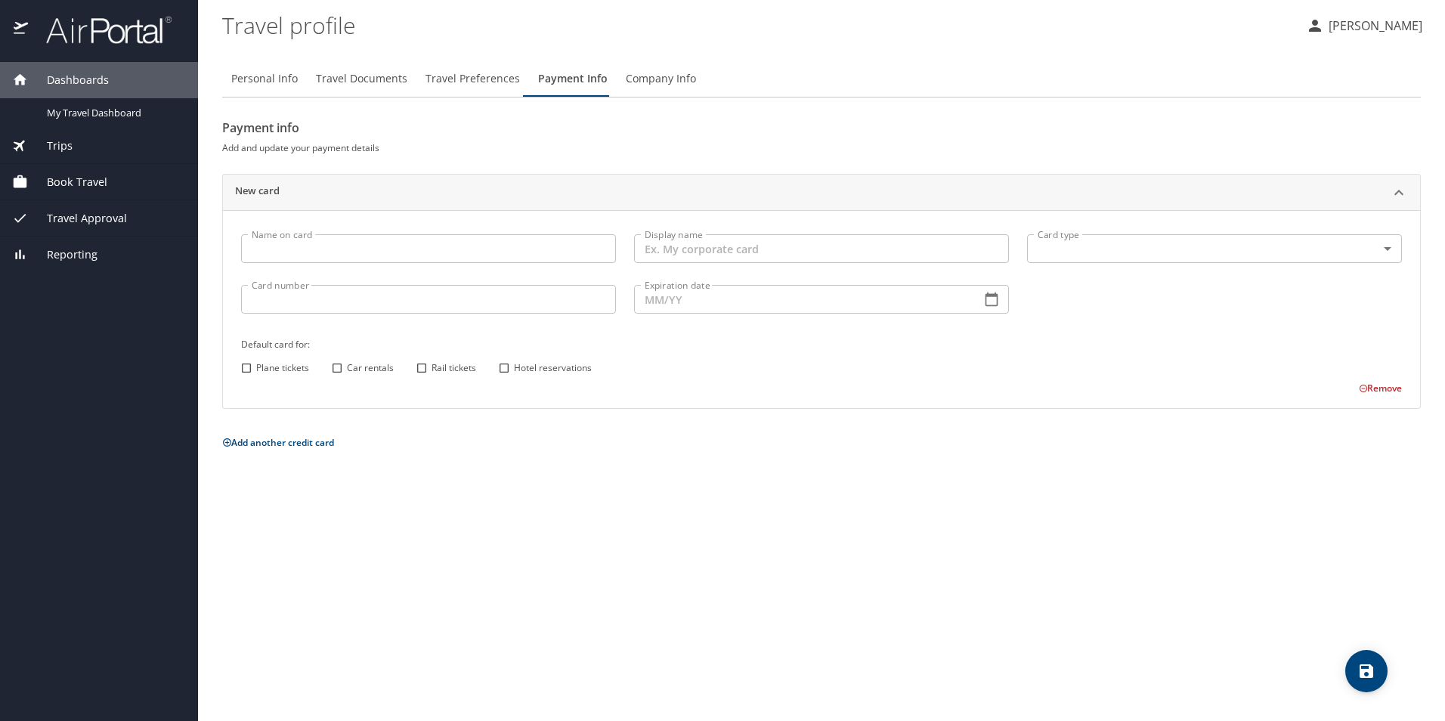
click at [490, 78] on span "Travel Preferences" at bounding box center [472, 79] width 94 height 19
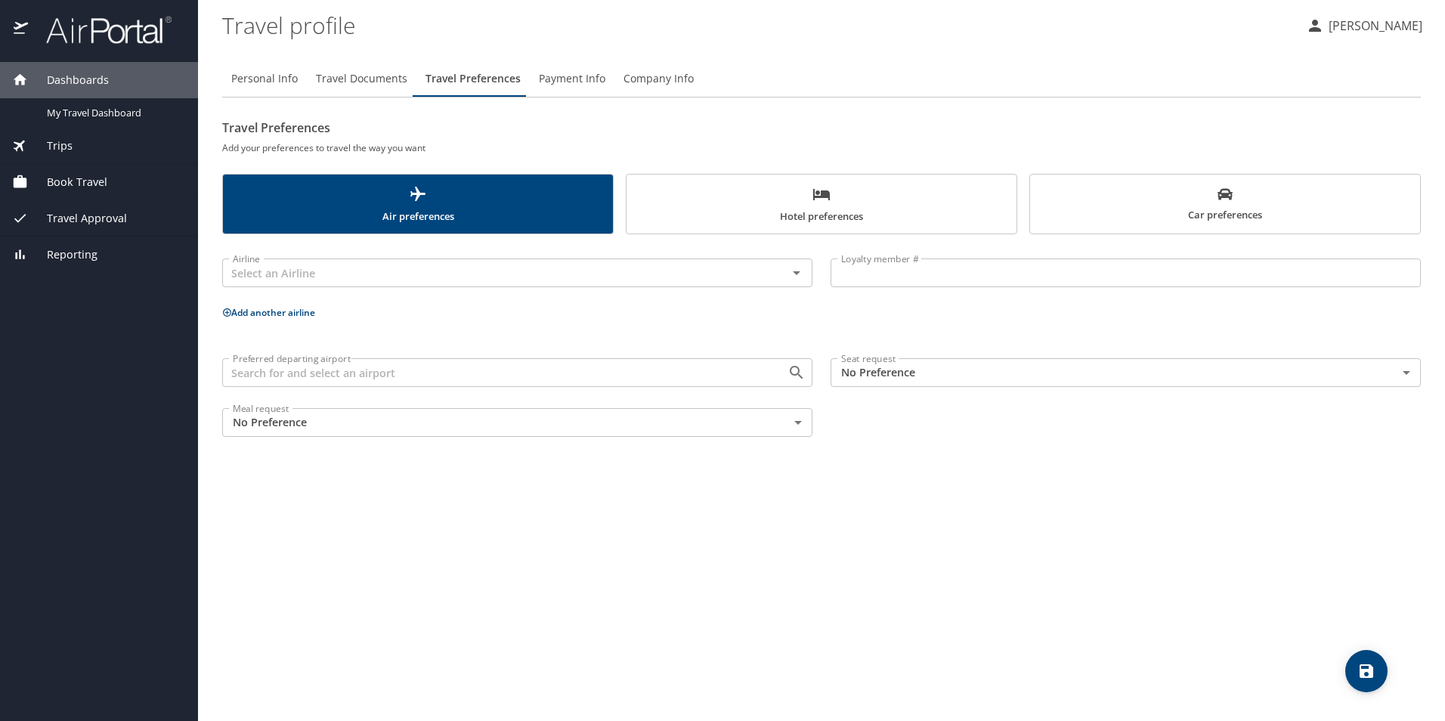
click at [384, 82] on span "Travel Documents" at bounding box center [361, 79] width 91 height 19
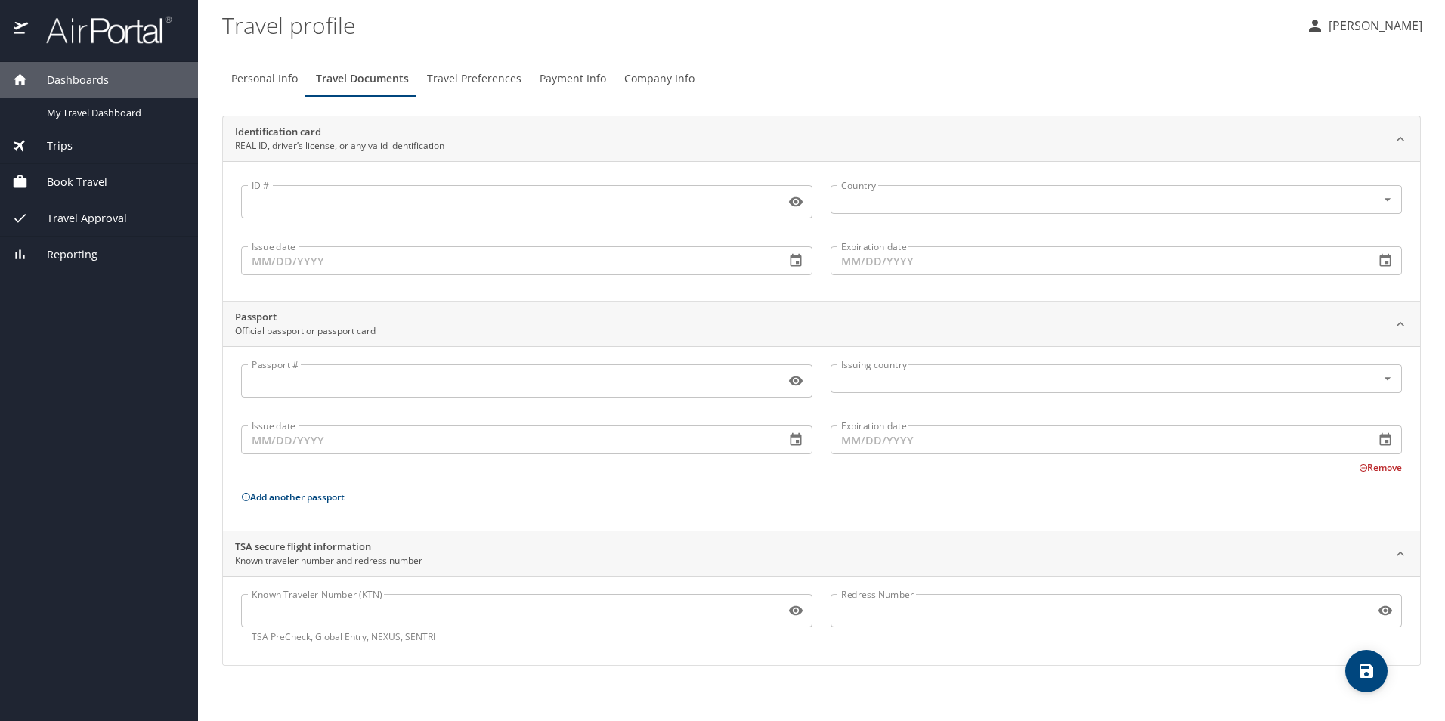
click at [279, 82] on span "Personal Info" at bounding box center [264, 79] width 66 height 19
select select "MX"
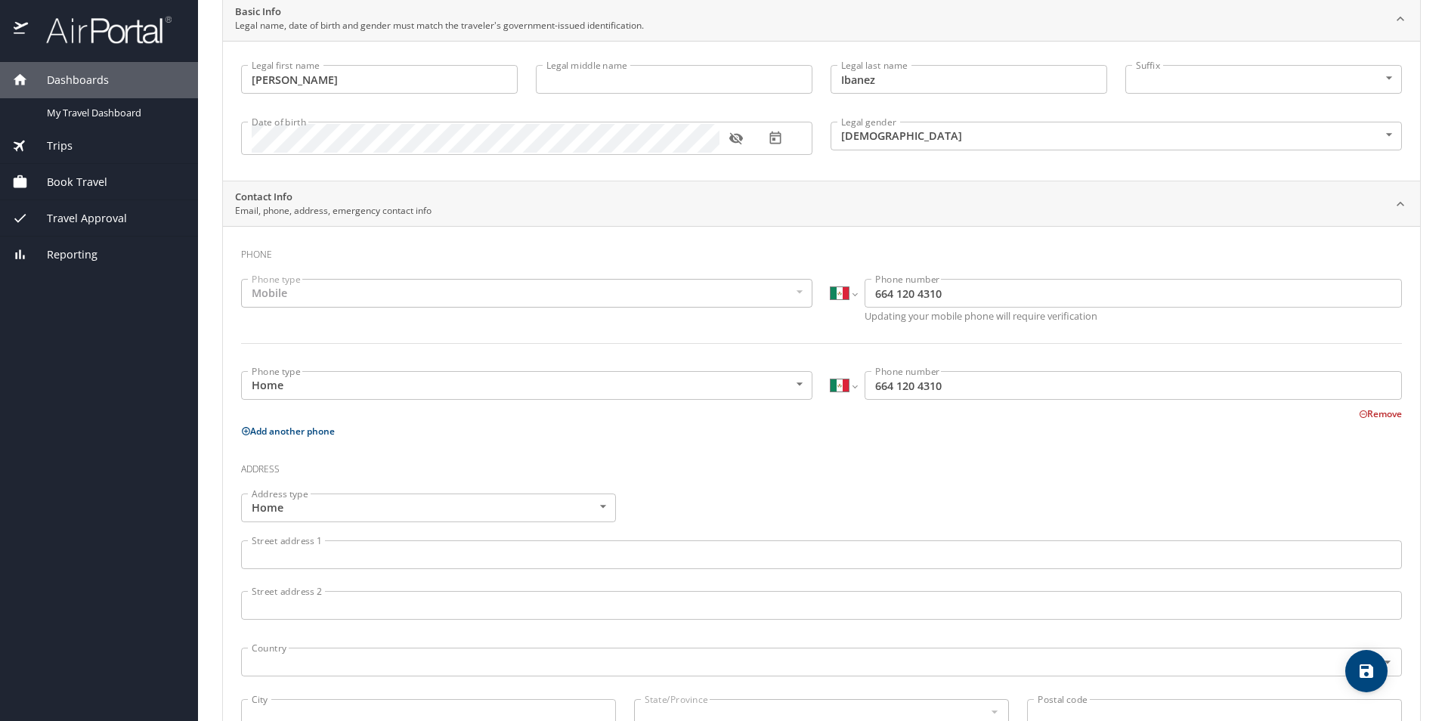
scroll to position [342, 0]
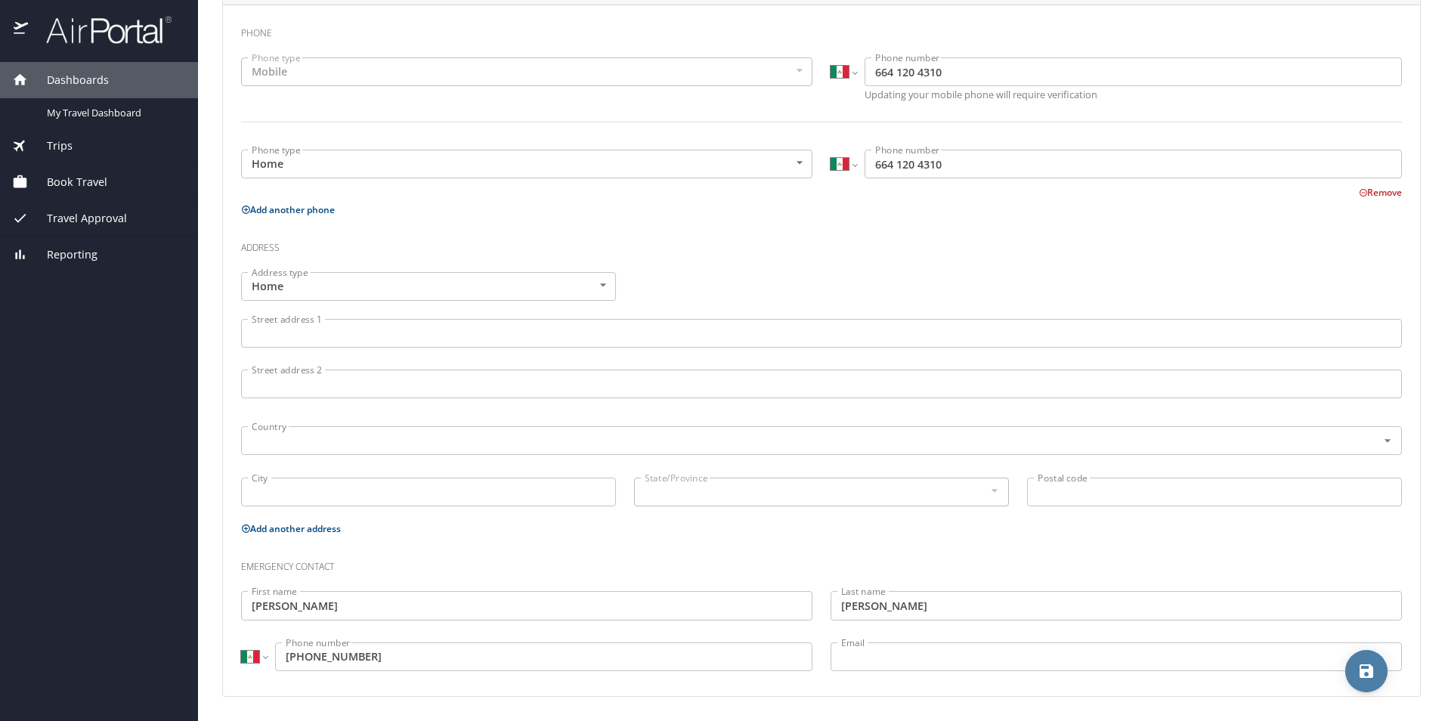
click at [1366, 669] on icon "save" at bounding box center [1366, 671] width 14 height 14
select select "MX"
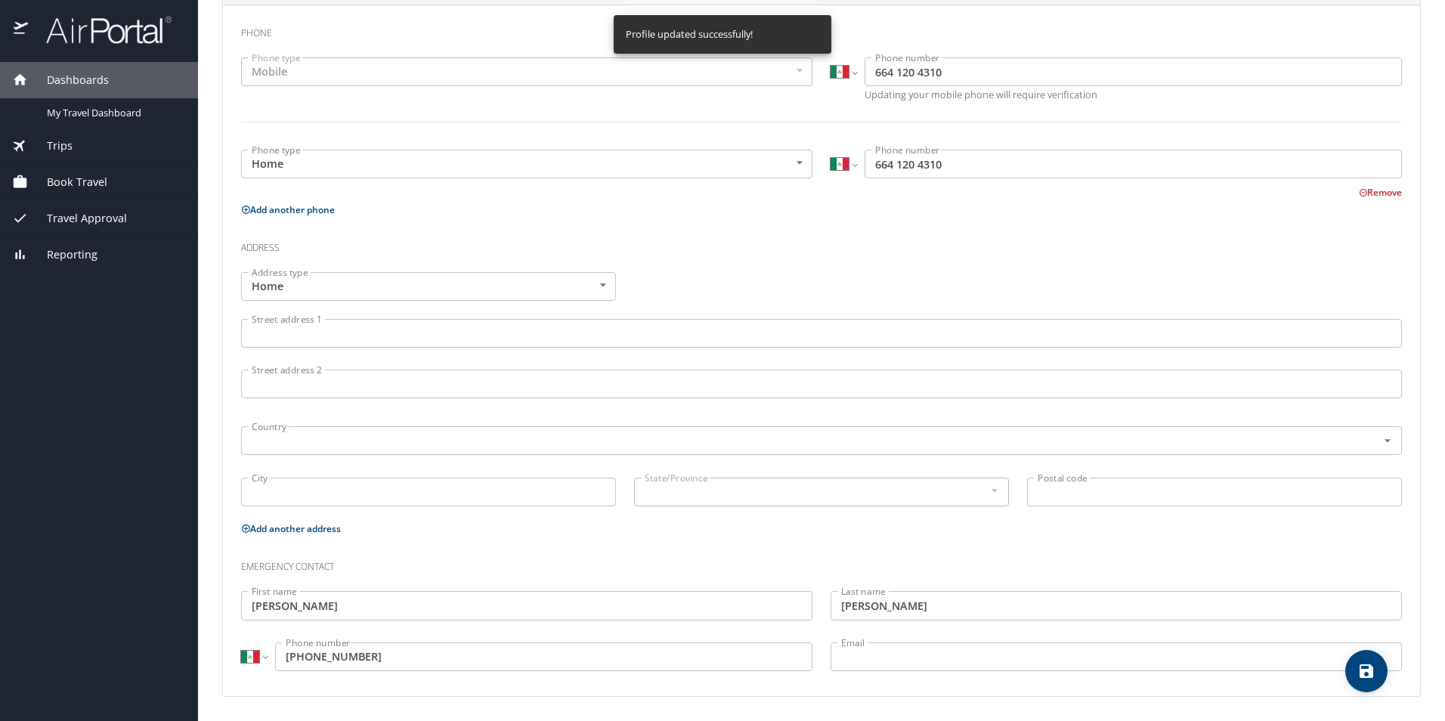
select select "MX"
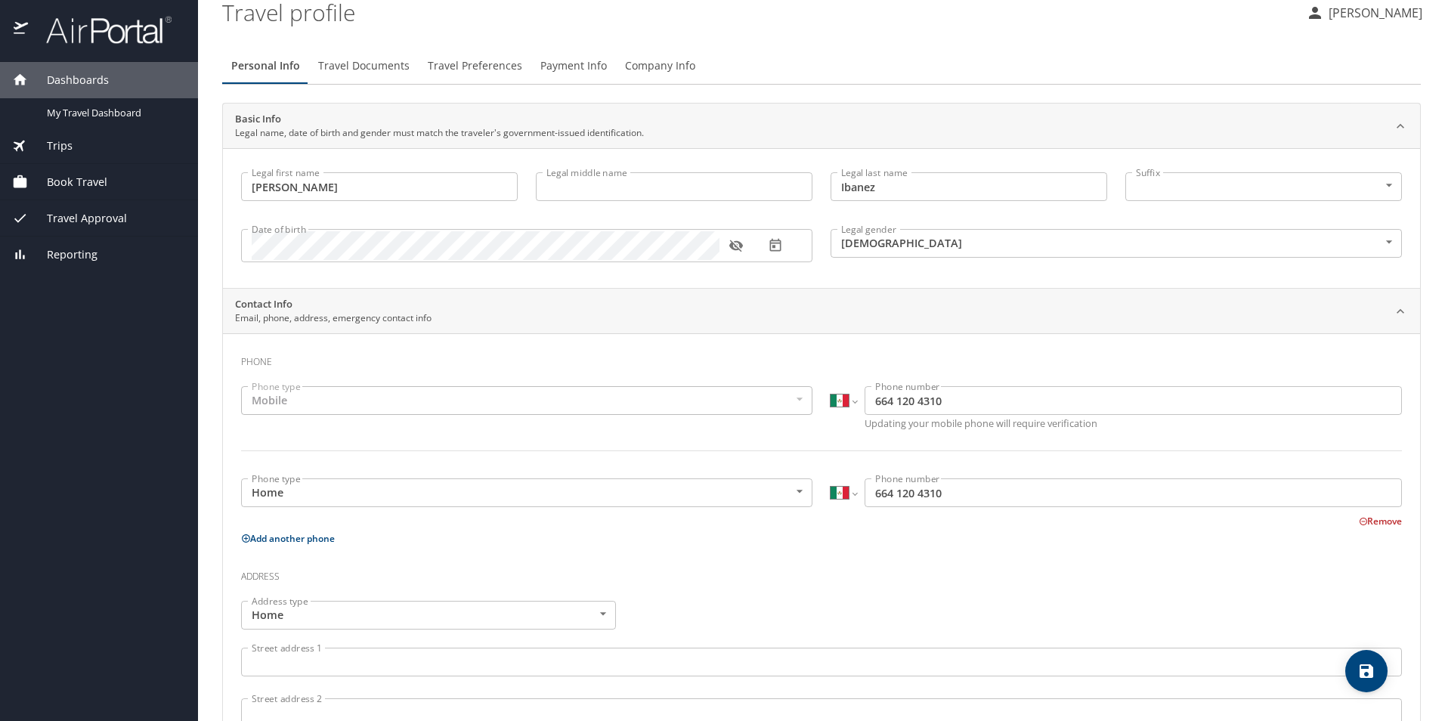
scroll to position [0, 0]
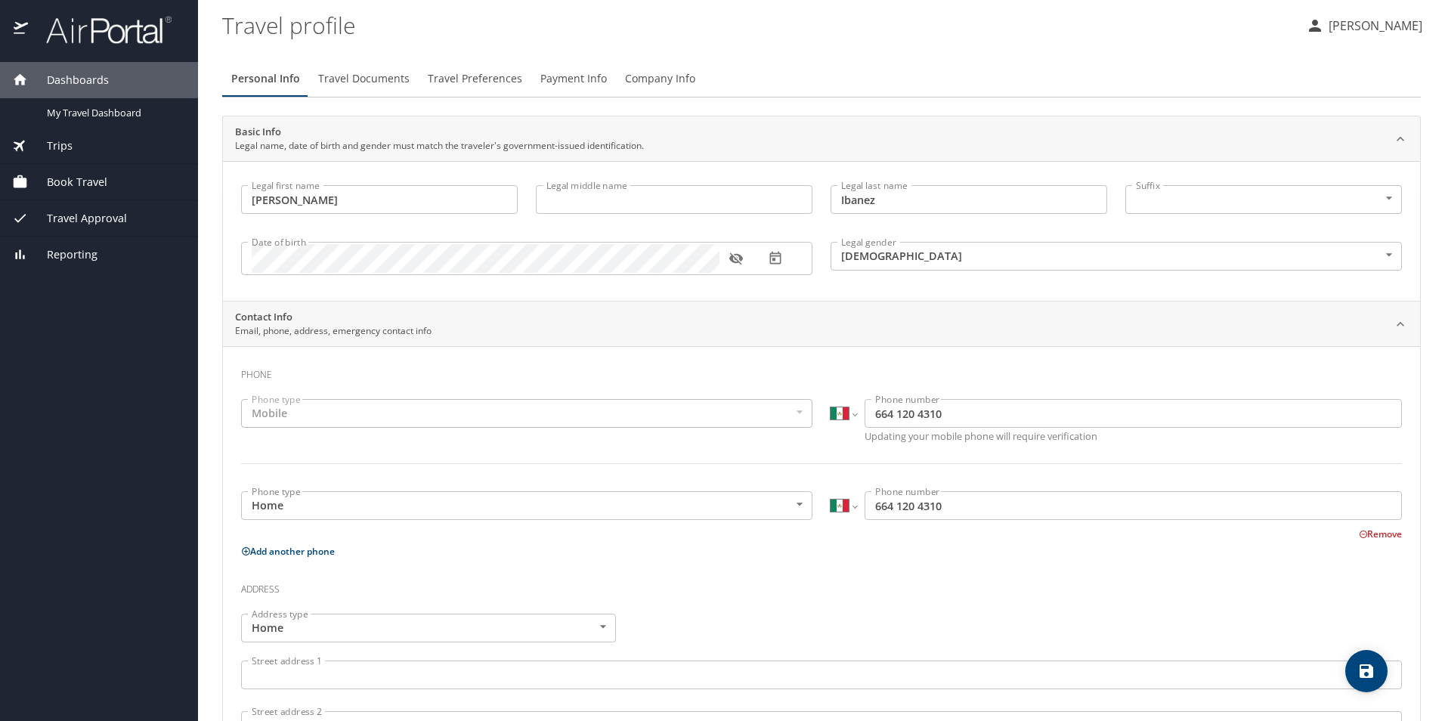
click at [64, 149] on span "Trips" at bounding box center [50, 146] width 45 height 17
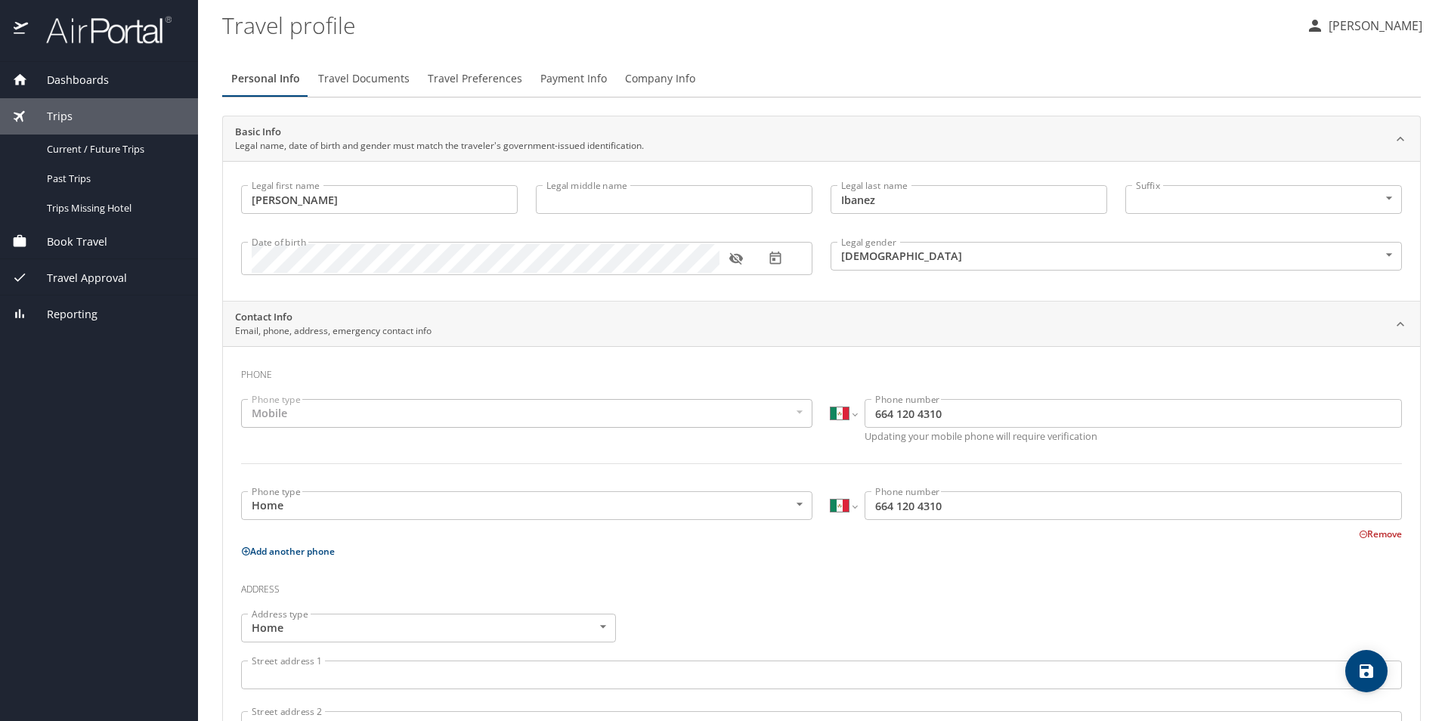
click at [75, 76] on span "Dashboards" at bounding box center [68, 80] width 81 height 17
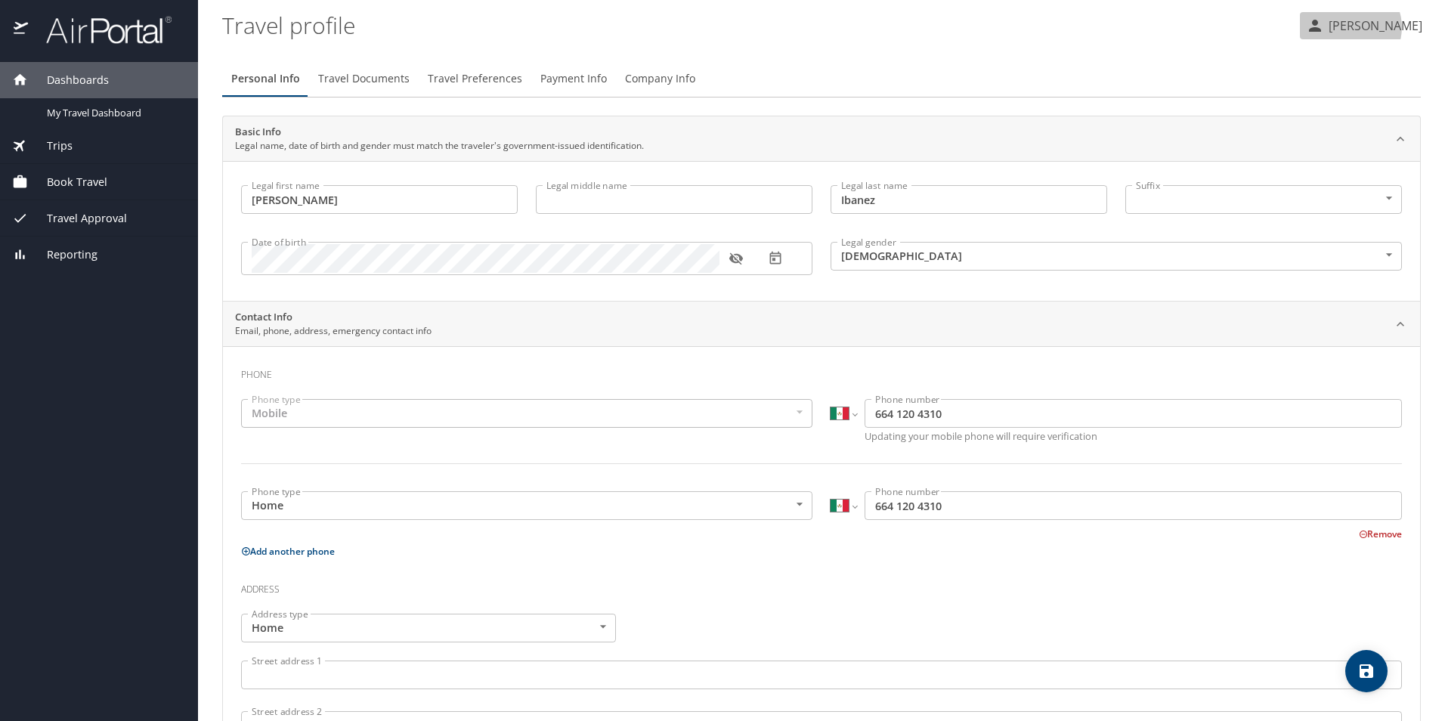
click at [1367, 27] on p "[PERSON_NAME]" at bounding box center [1373, 26] width 98 height 18
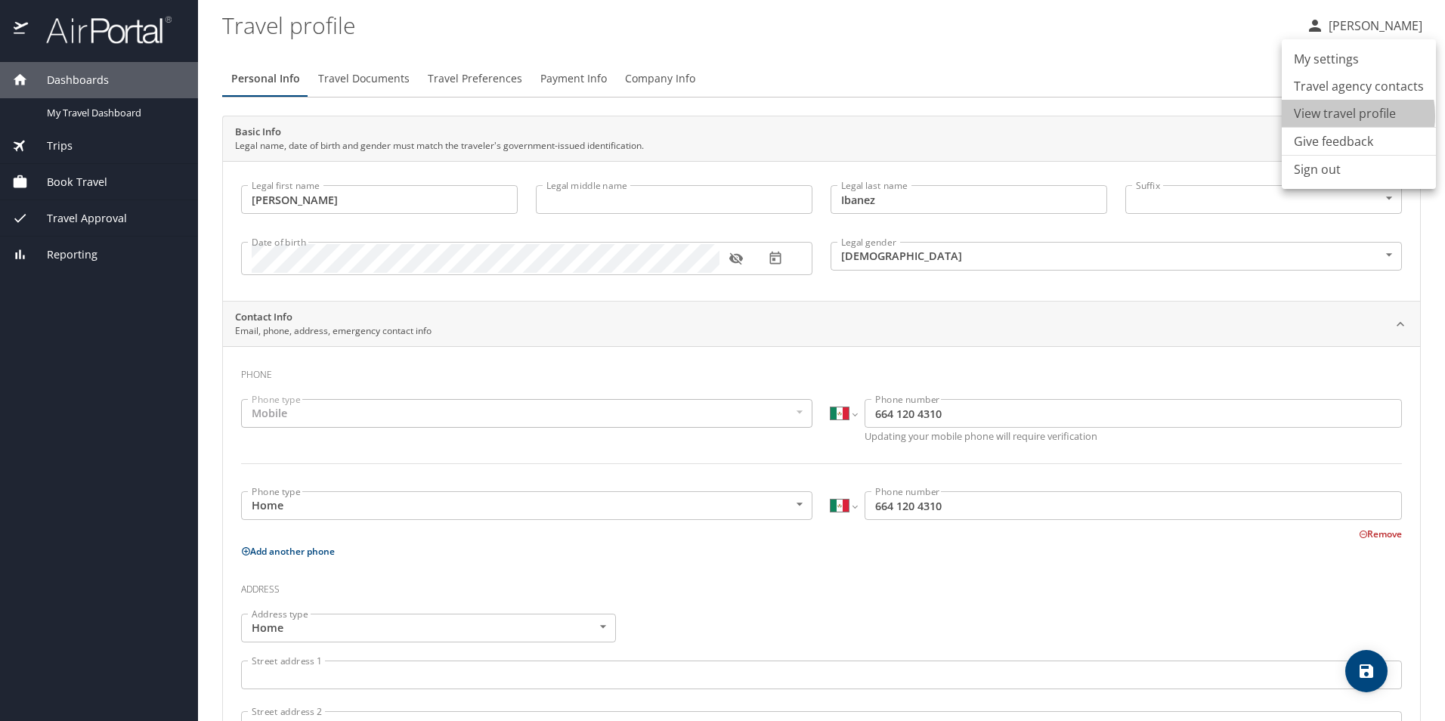
click at [1341, 116] on li "View travel profile" at bounding box center [1358, 113] width 154 height 27
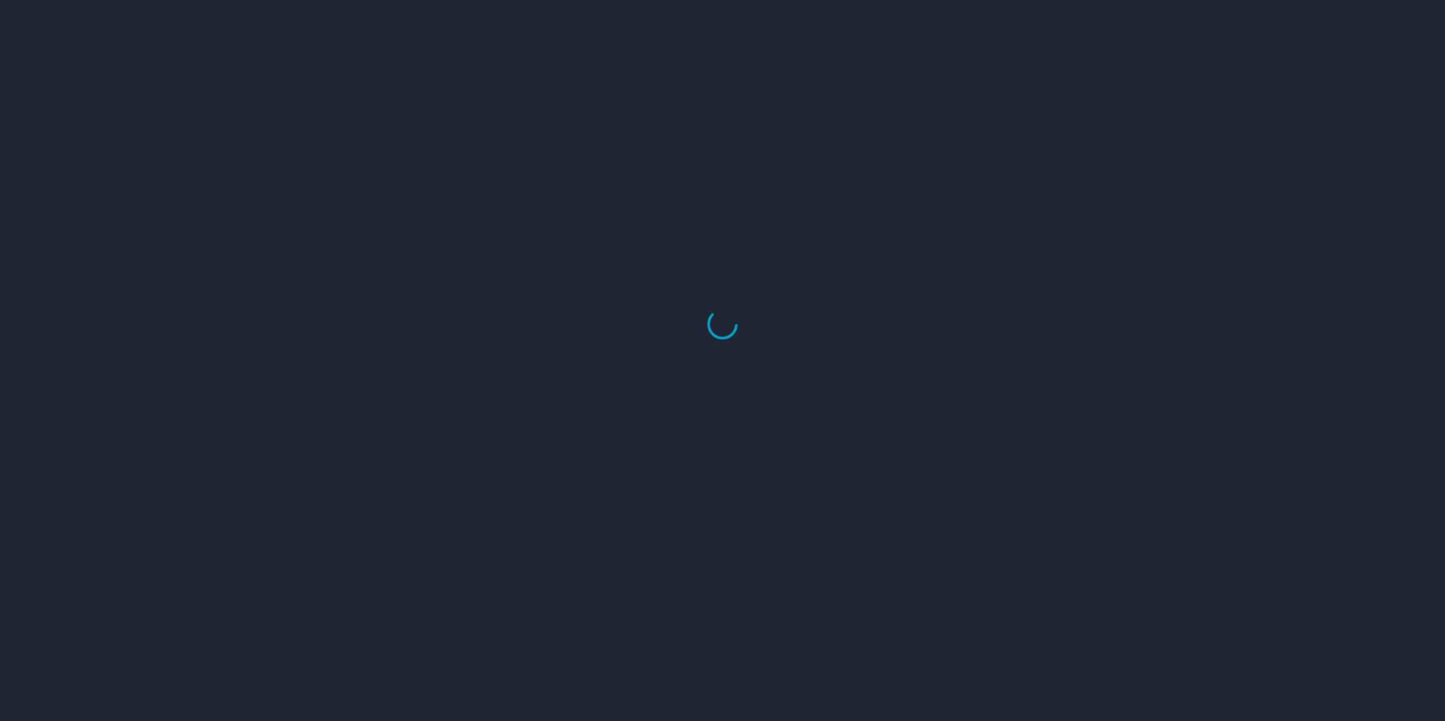
select select "US"
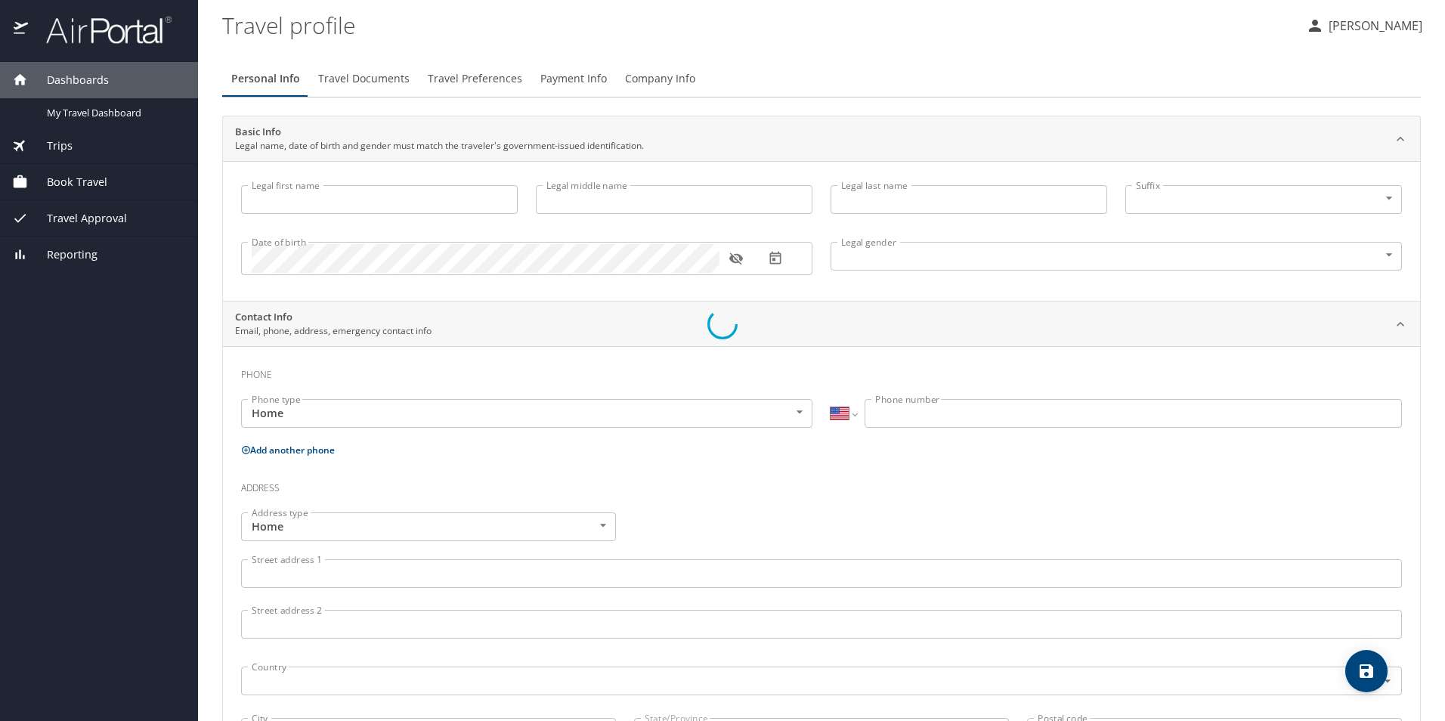
type input "[PERSON_NAME]"
type input "Ibanez"
type input "[DEMOGRAPHIC_DATA]"
type input "[PERSON_NAME]"
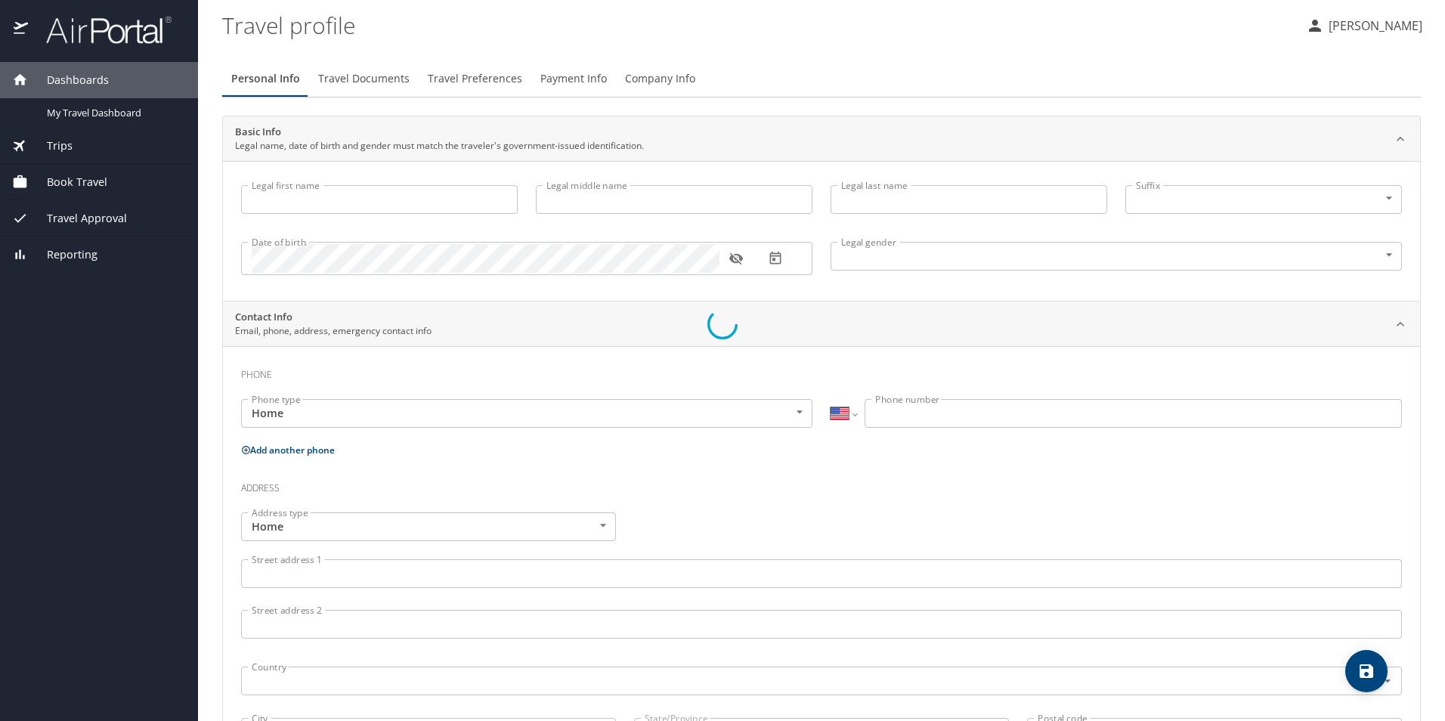
select select "MX"
type input "[PHONE_NUMBER]"
select select "MX"
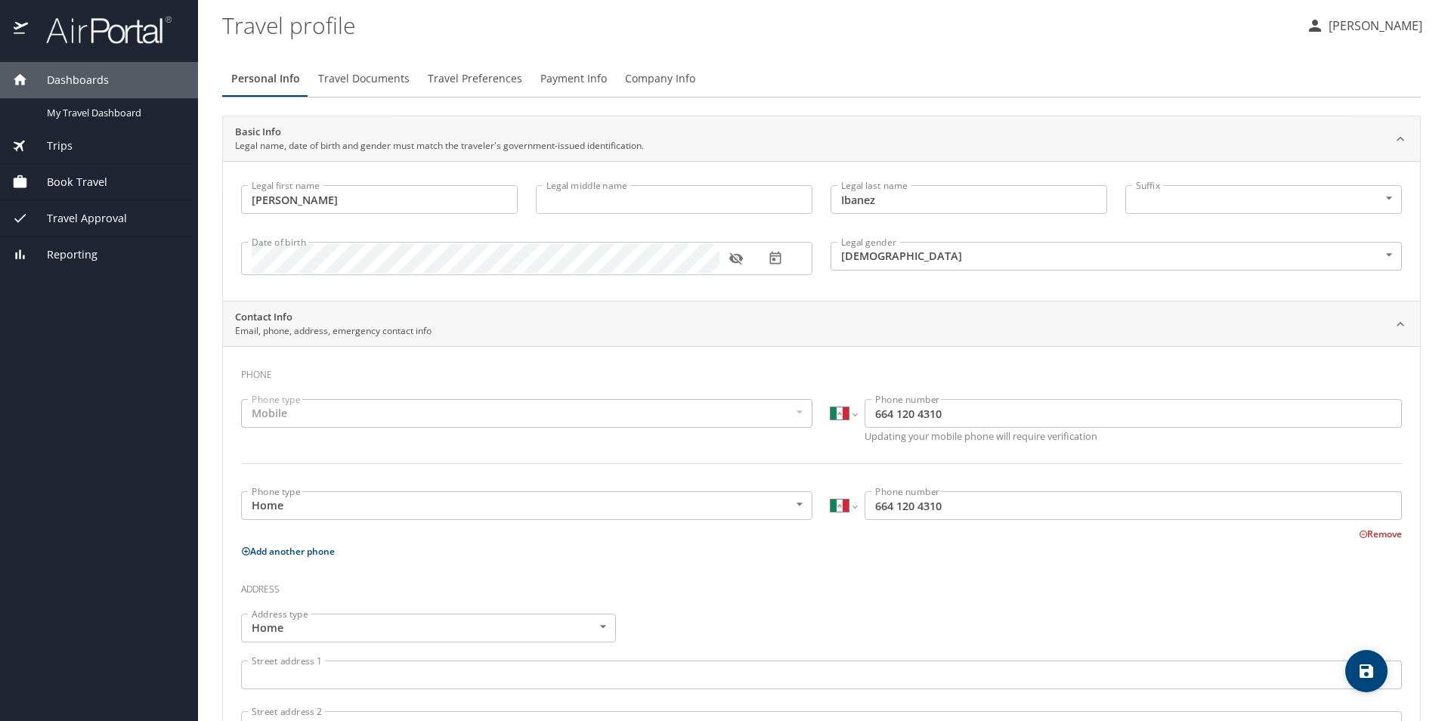
click at [392, 79] on span "Travel Documents" at bounding box center [363, 79] width 91 height 19
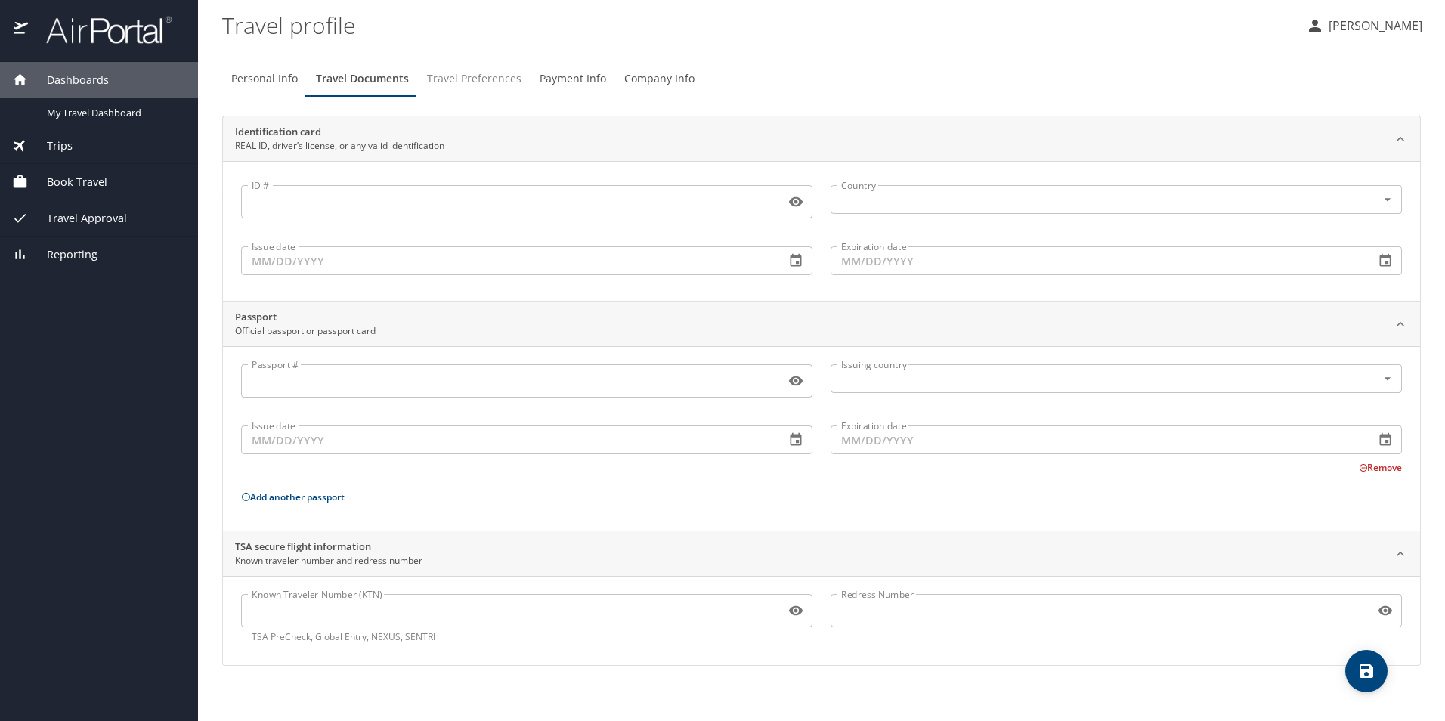
click at [465, 80] on span "Travel Preferences" at bounding box center [474, 79] width 94 height 19
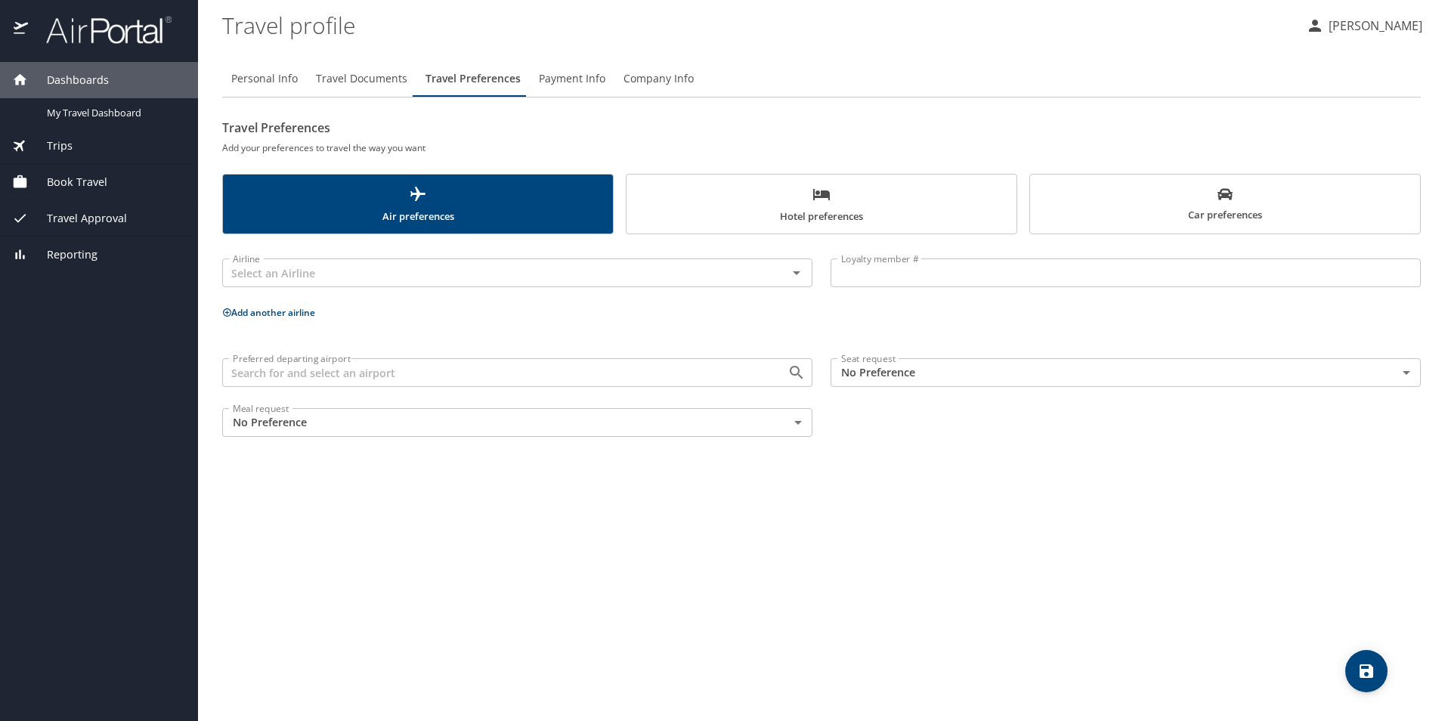
click at [1361, 365] on body "Dashboards My Travel Dashboard Trips Current / Future Trips Past Trips Trips Mi…" at bounding box center [722, 360] width 1445 height 721
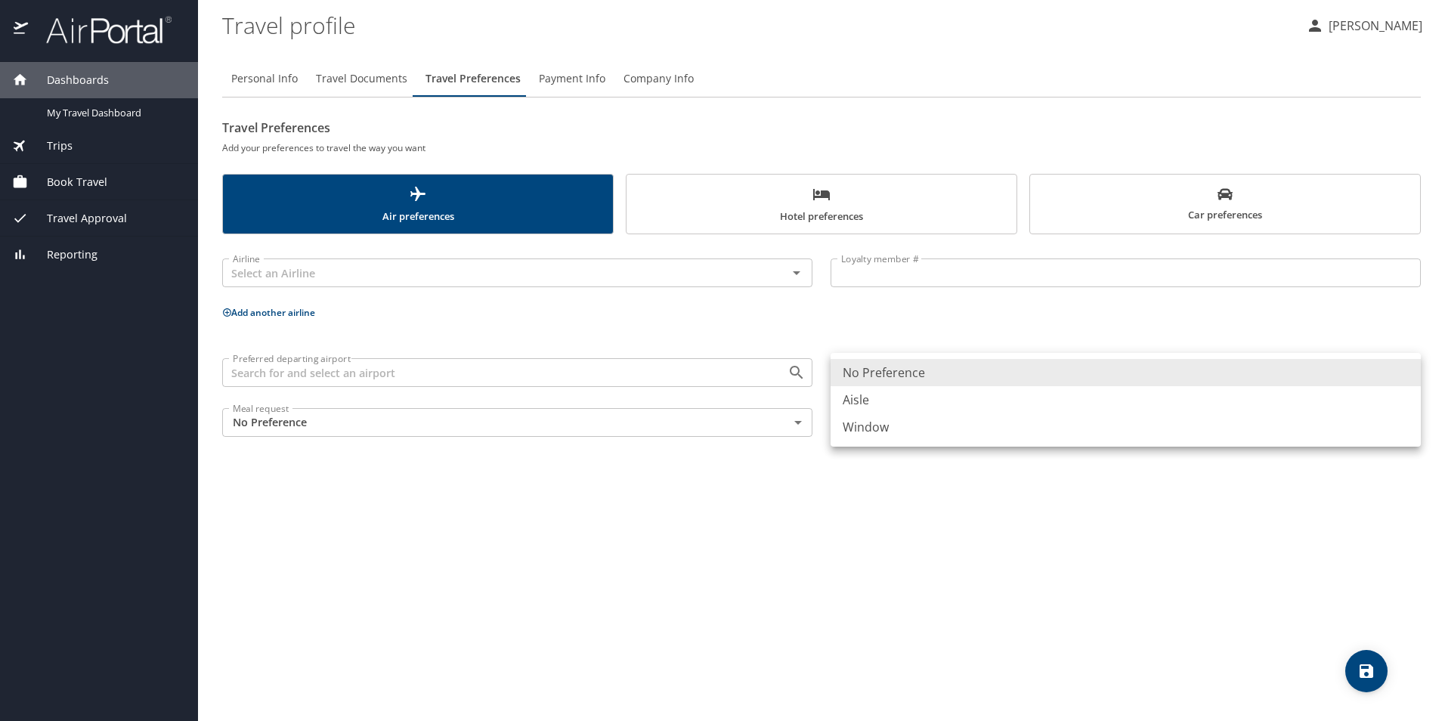
click at [913, 432] on li "Window" at bounding box center [1125, 426] width 590 height 27
type input "Window"
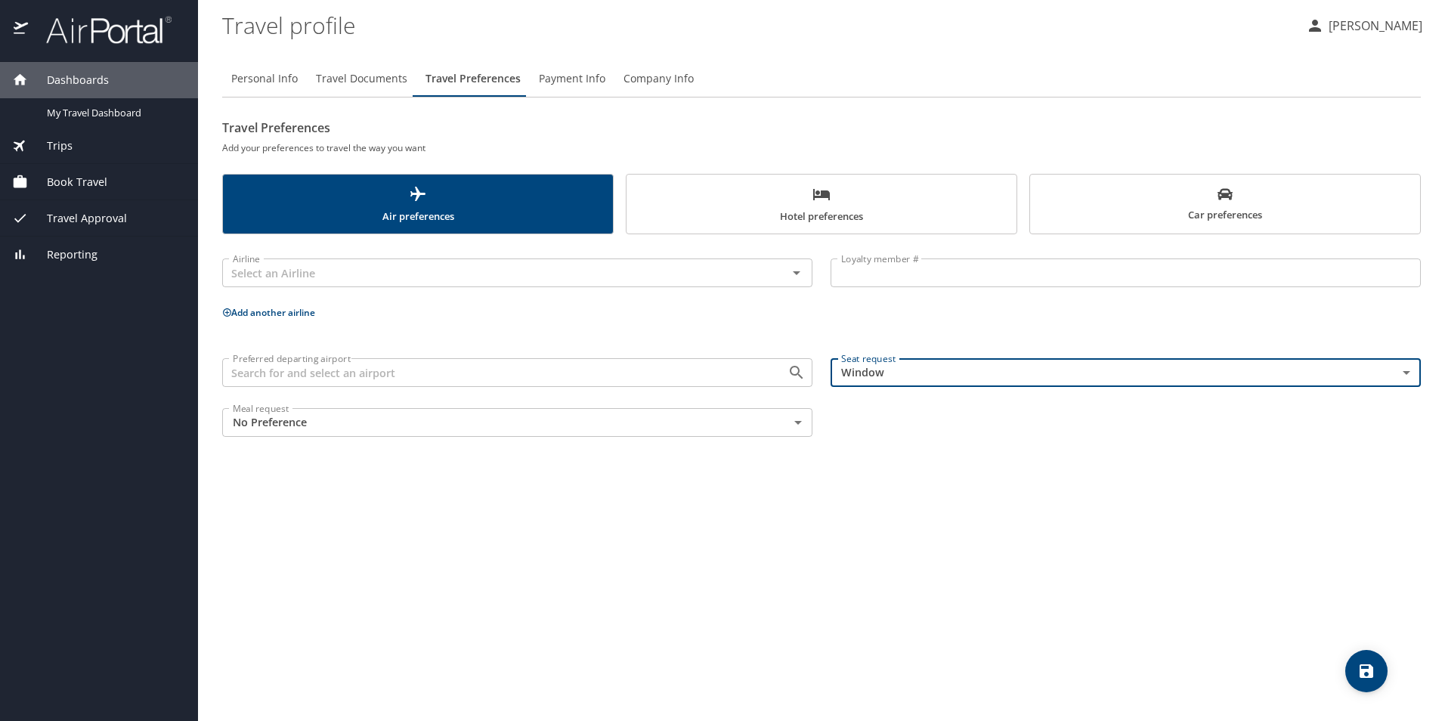
click at [797, 421] on body "Dashboards My Travel Dashboard Trips Current / Future Trips Past Trips Trips Mi…" at bounding box center [722, 360] width 1445 height 721
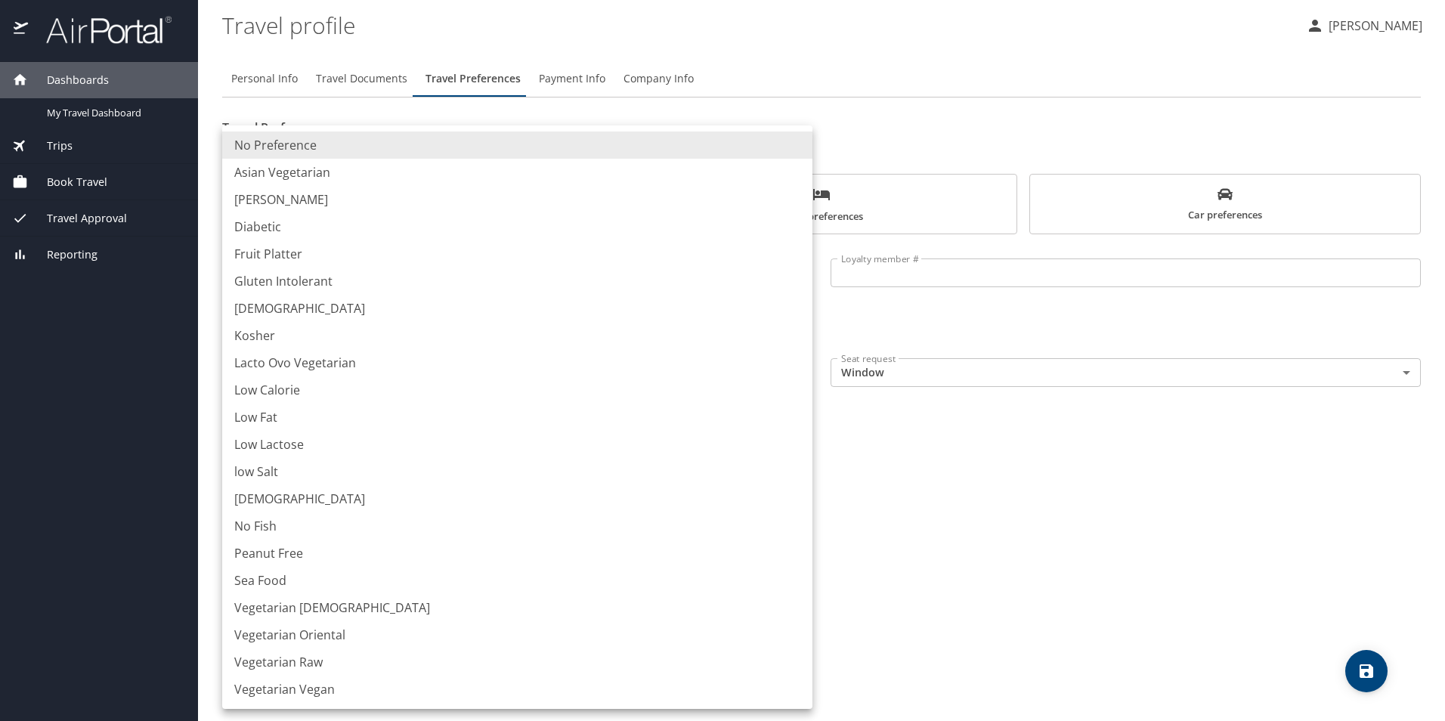
click at [336, 635] on li "Vegetarian Oriental" at bounding box center [517, 634] width 590 height 27
type input "VegetarianOriental"
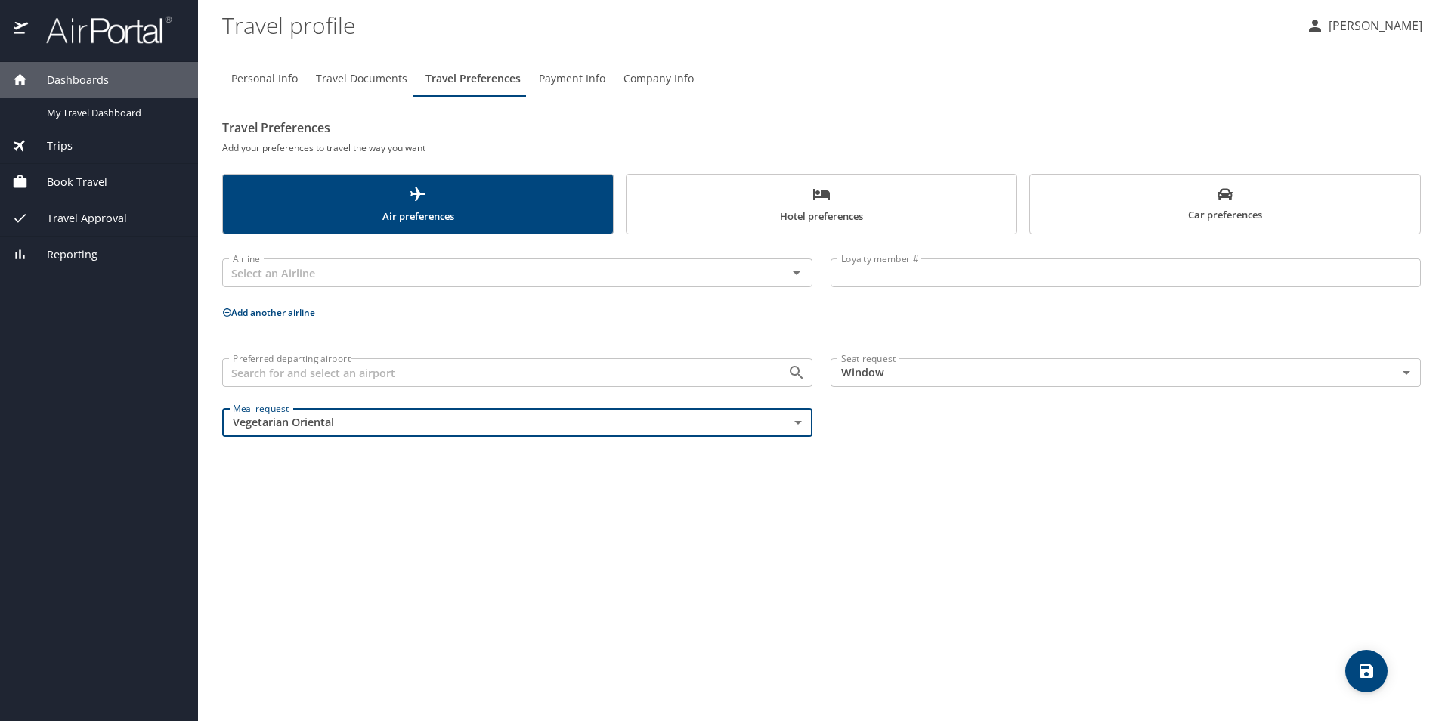
click at [1359, 672] on icon "save" at bounding box center [1366, 671] width 18 height 18
